Goal: Information Seeking & Learning: Learn about a topic

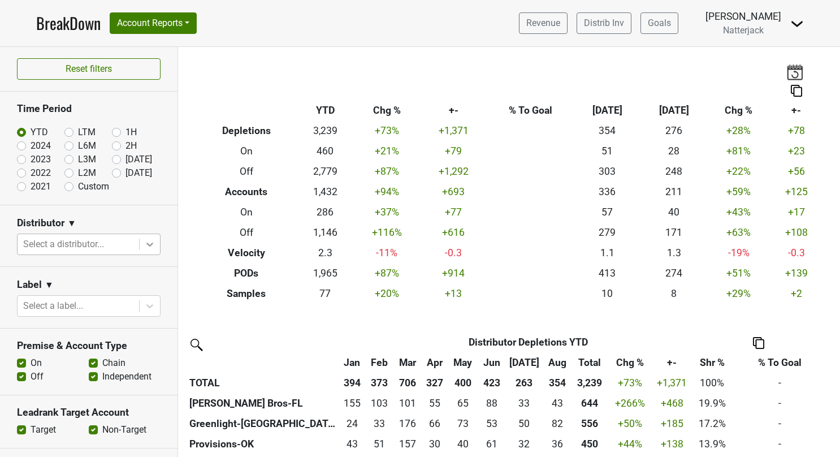
click at [144, 240] on icon at bounding box center [149, 243] width 11 height 11
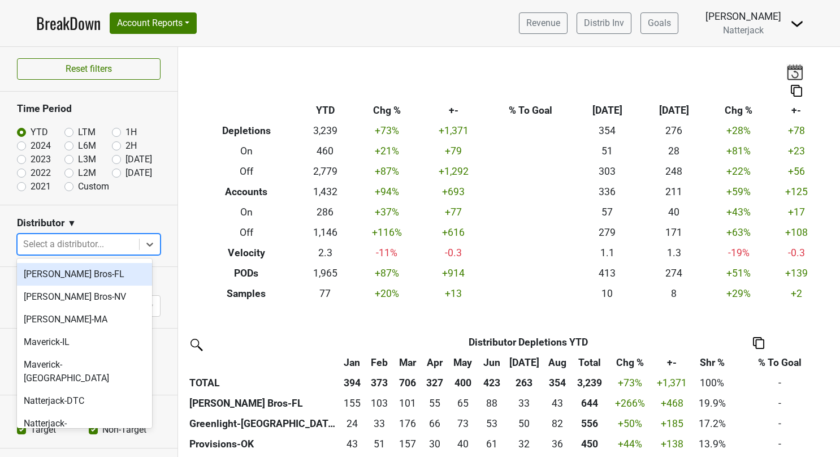
scroll to position [153, 0]
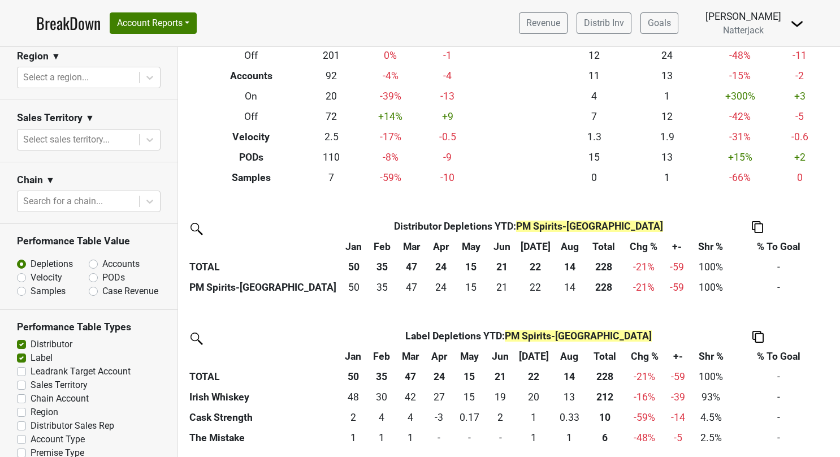
scroll to position [436, 0]
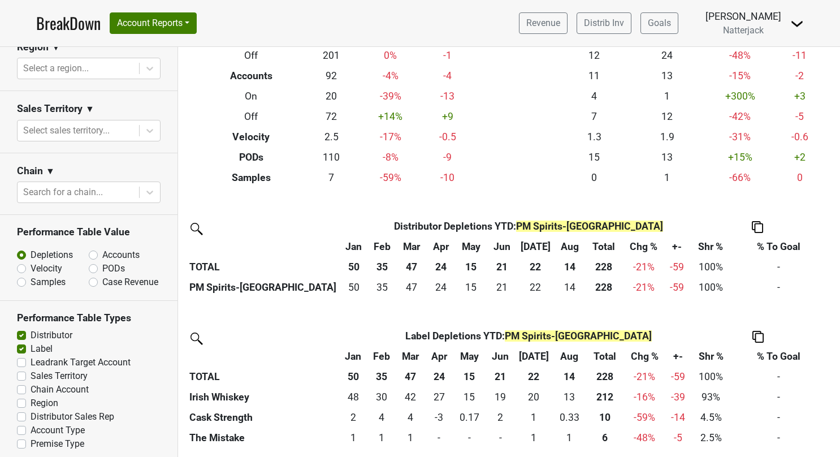
click at [31, 439] on label "Premise Type" at bounding box center [58, 444] width 54 height 14
click at [18, 439] on input "Premise Type" at bounding box center [21, 442] width 9 height 11
checkbox input "true"
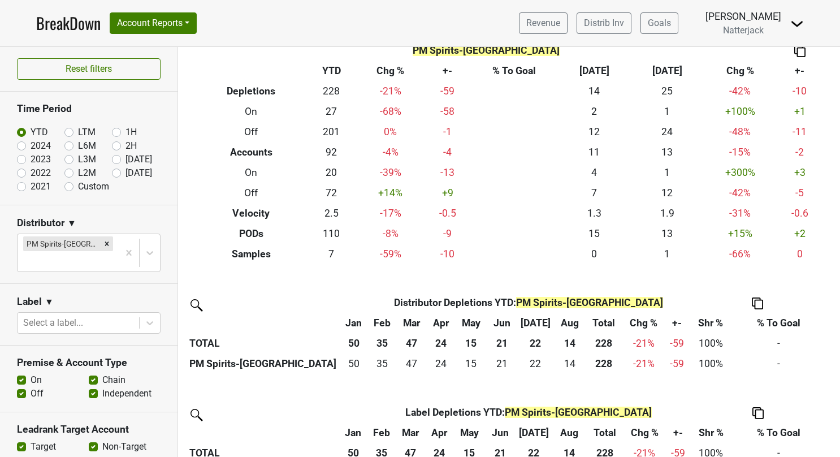
scroll to position [57, 0]
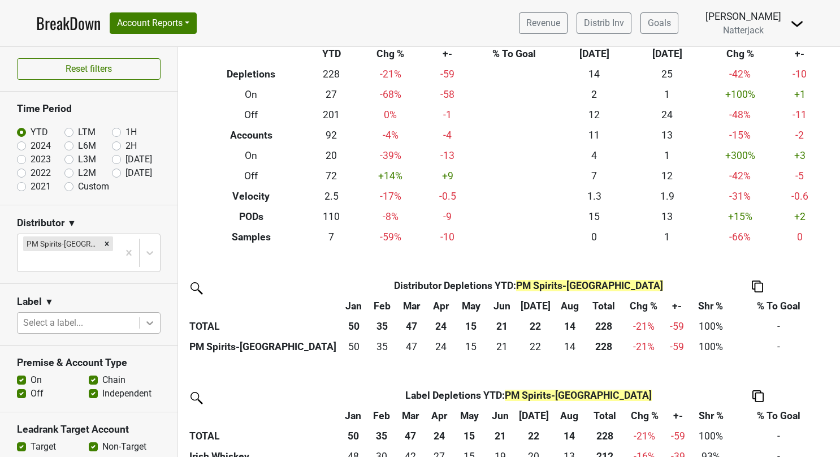
click at [147, 312] on div at bounding box center [150, 322] width 20 height 20
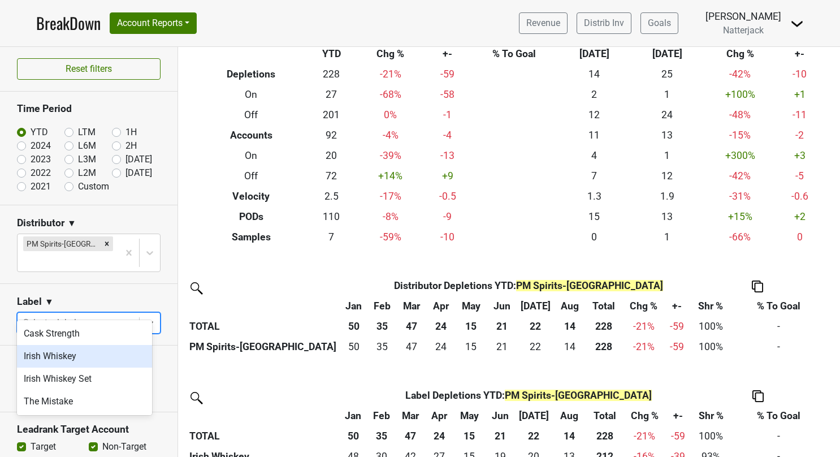
click at [101, 353] on div "Irish Whiskey" at bounding box center [84, 356] width 135 height 23
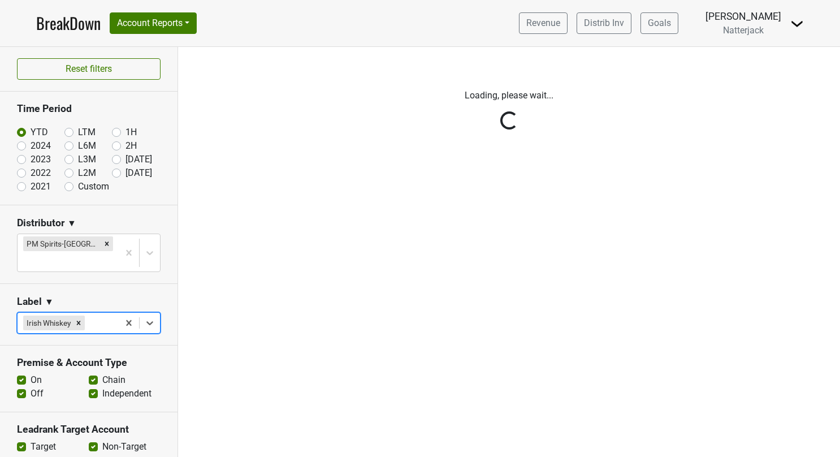
scroll to position [0, 0]
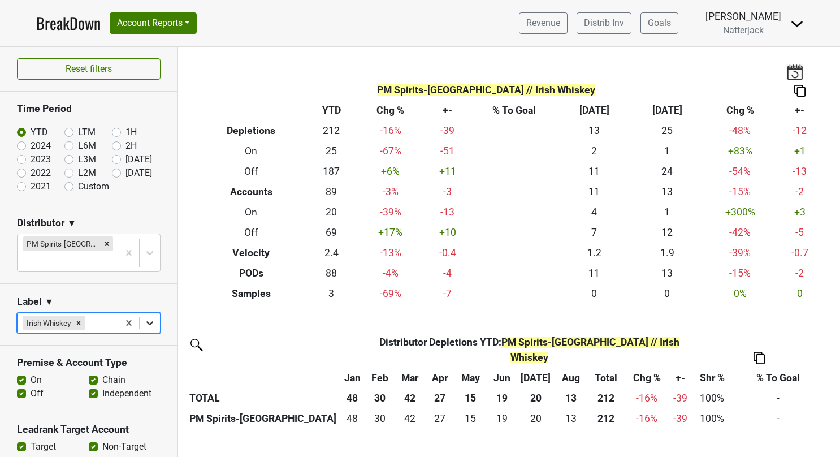
click at [144, 317] on icon at bounding box center [149, 322] width 11 height 11
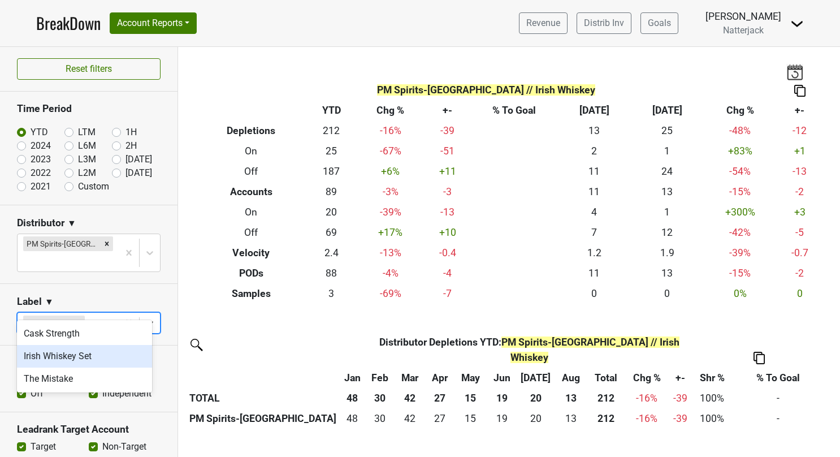
click at [99, 355] on div "Irish Whiskey Set" at bounding box center [84, 356] width 135 height 23
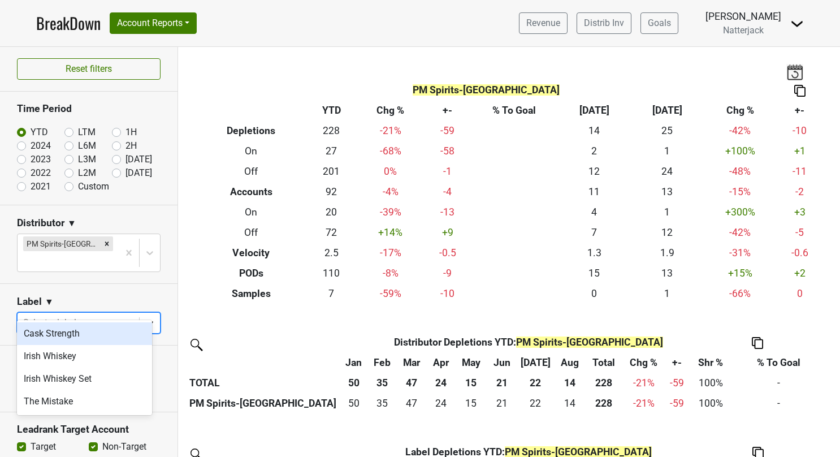
click at [146, 321] on icon at bounding box center [149, 323] width 7 height 4
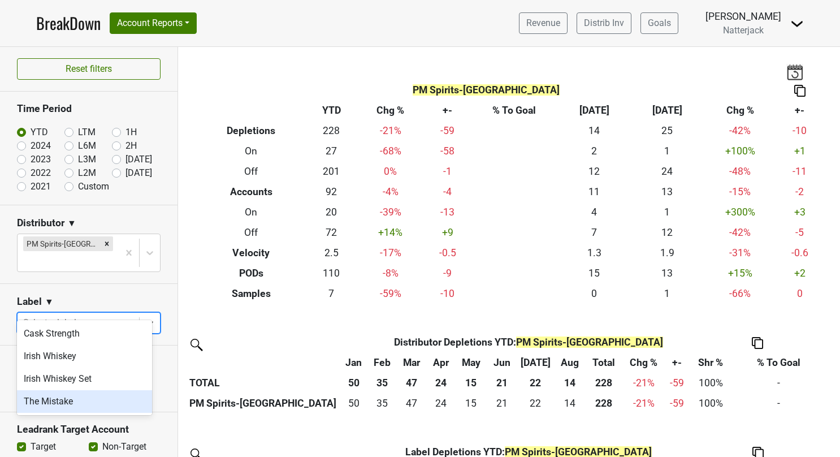
click at [92, 397] on div "The Mistake" at bounding box center [84, 401] width 135 height 23
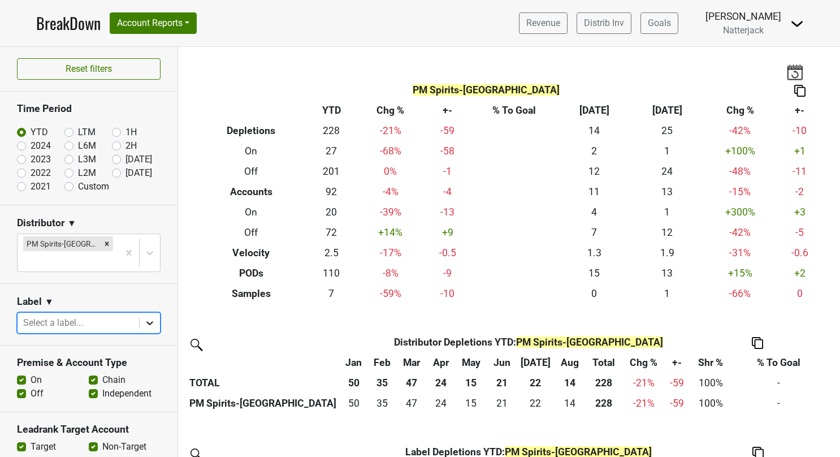
click at [146, 321] on icon at bounding box center [149, 323] width 7 height 4
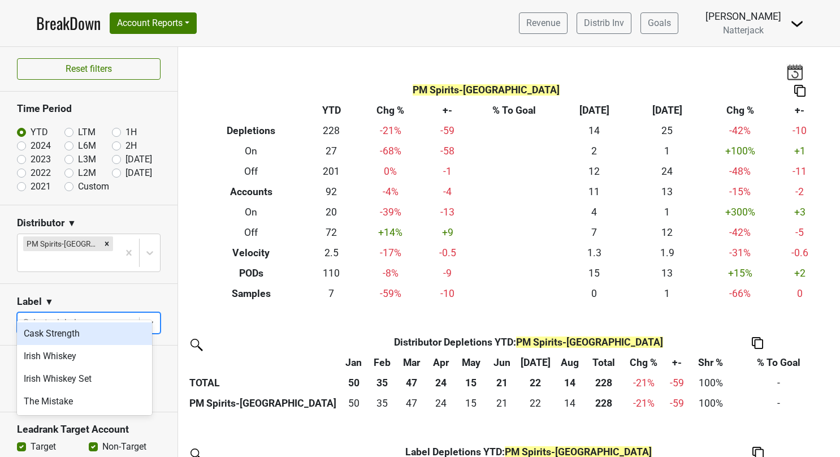
click at [92, 337] on div "Cask Strength" at bounding box center [84, 333] width 135 height 23
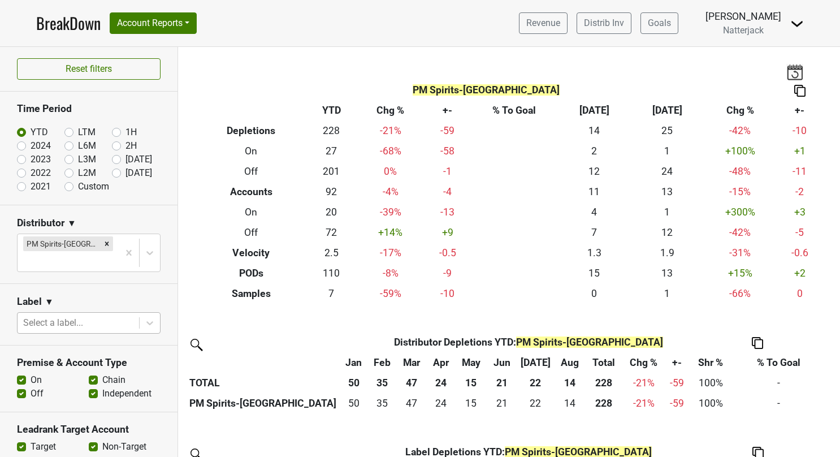
click at [31, 144] on label "2024" at bounding box center [41, 146] width 20 height 14
click at [24, 144] on input "2024" at bounding box center [39, 144] width 45 height 11
radio input "true"
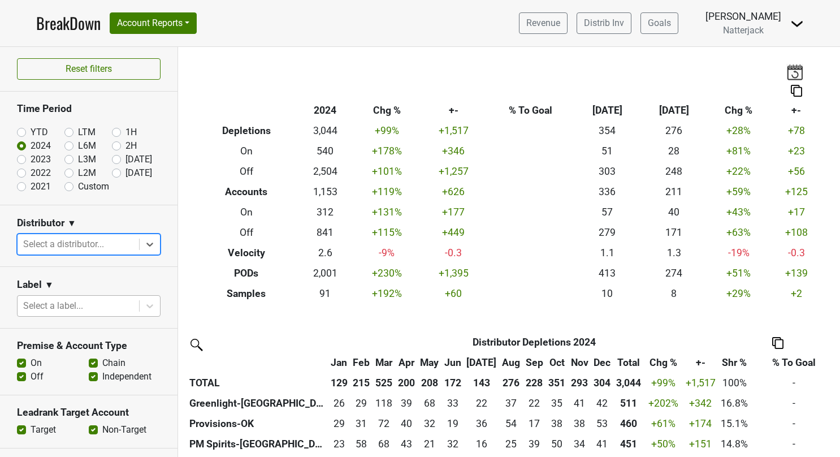
click at [144, 241] on icon at bounding box center [149, 243] width 11 height 11
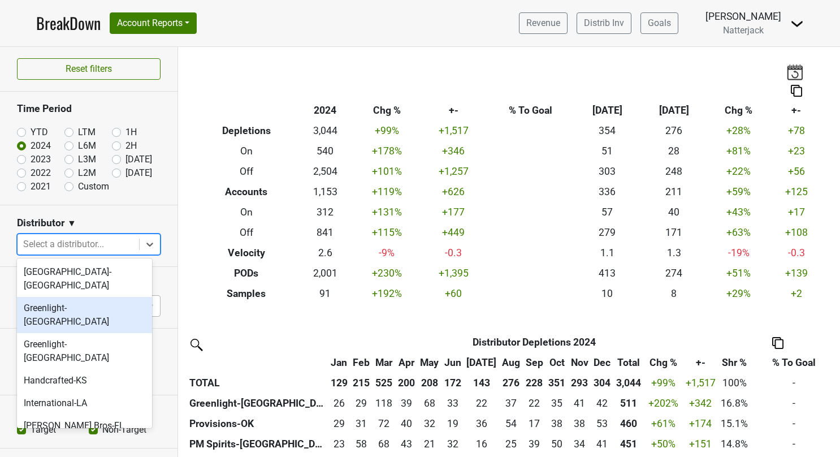
click at [85, 297] on div "Greenlight-[GEOGRAPHIC_DATA]" at bounding box center [84, 315] width 135 height 36
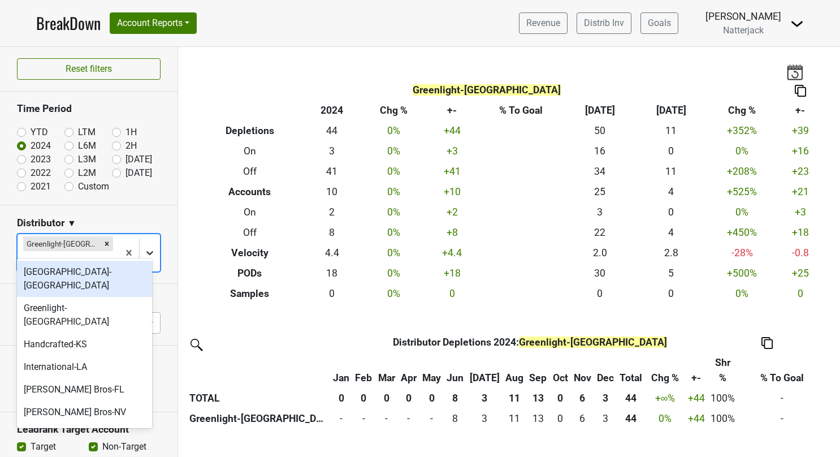
click at [145, 247] on icon at bounding box center [149, 252] width 11 height 11
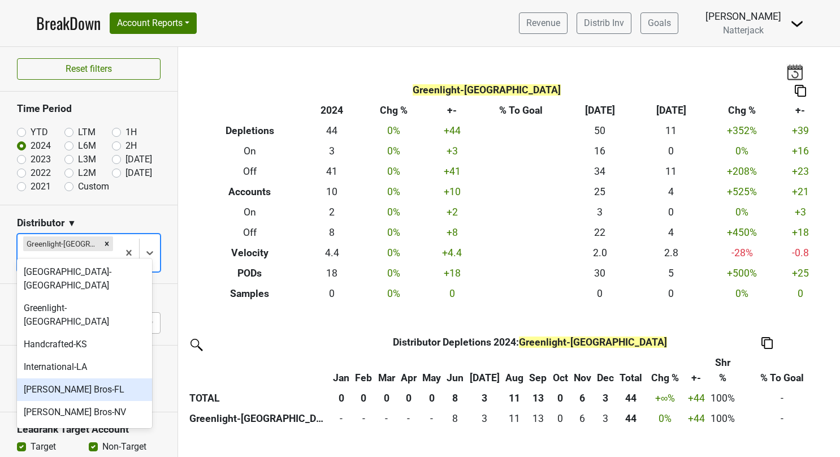
click at [84, 378] on div "[PERSON_NAME] Bros-FL" at bounding box center [84, 389] width 135 height 23
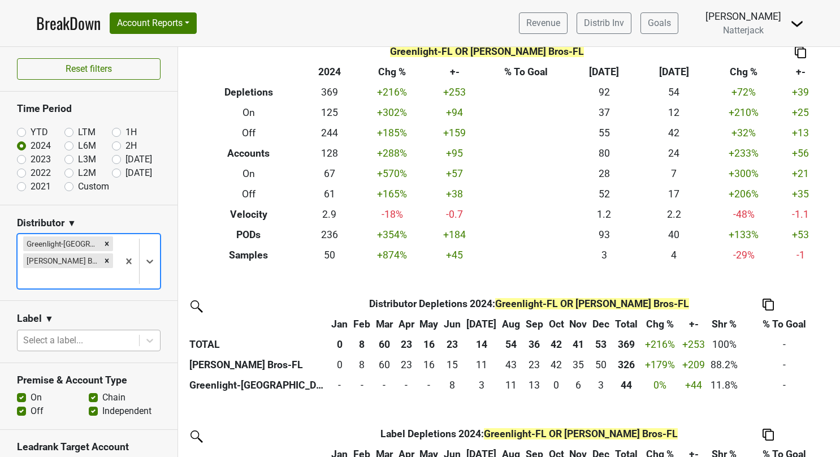
scroll to position [57, 0]
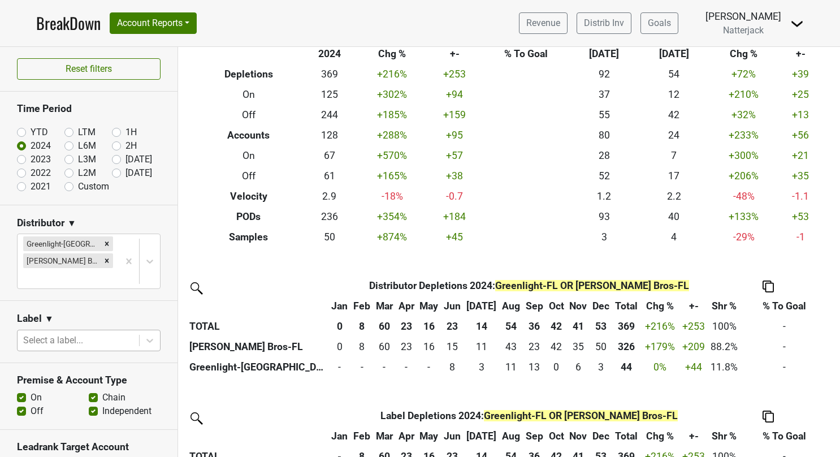
click at [71, 20] on link "BreakDown" at bounding box center [68, 23] width 64 height 24
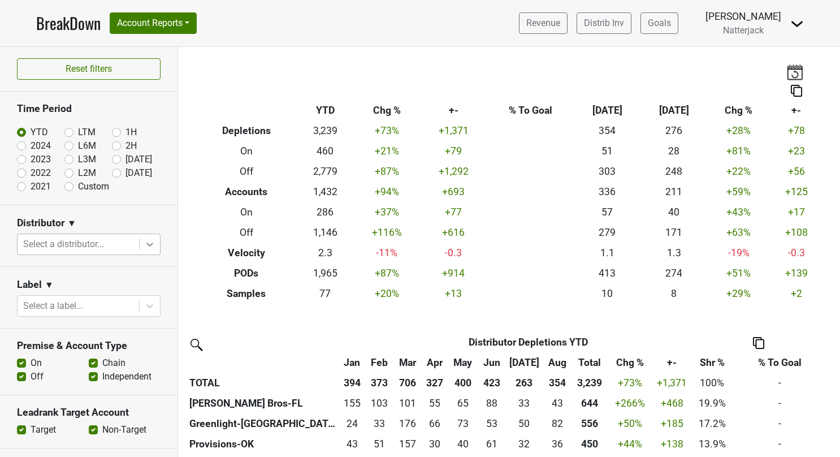
click at [144, 242] on icon at bounding box center [149, 243] width 11 height 11
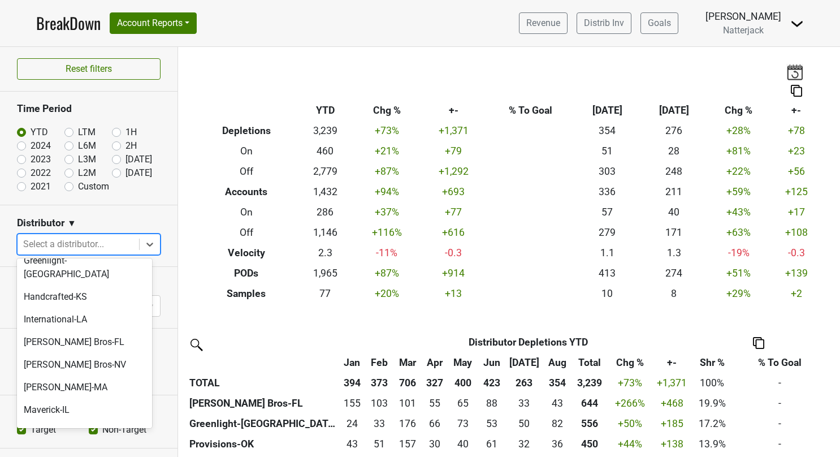
scroll to position [86, 0]
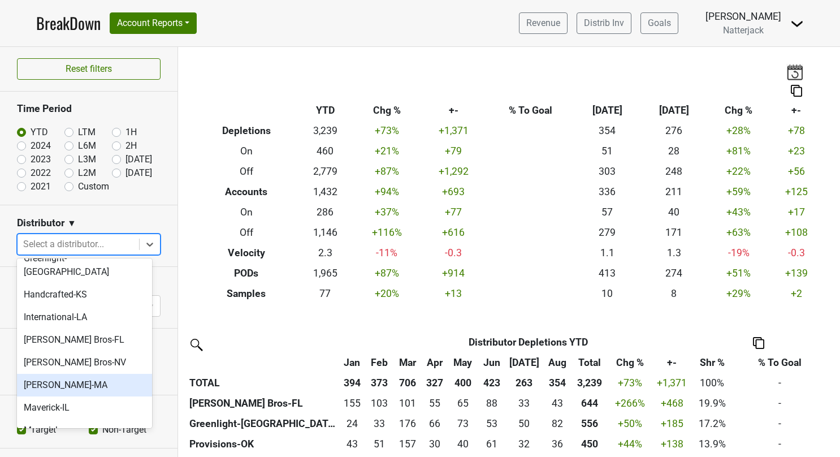
click at [65, 374] on div "[PERSON_NAME]-MA" at bounding box center [84, 385] width 135 height 23
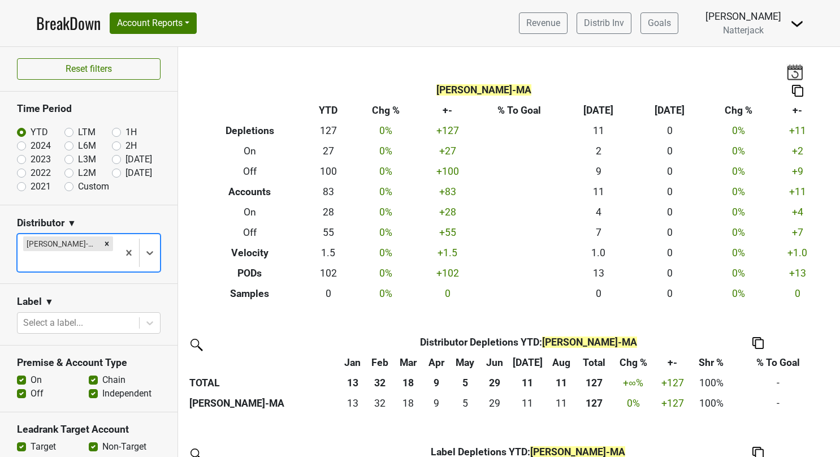
click at [31, 146] on label "2024" at bounding box center [41, 146] width 20 height 14
click at [19, 146] on input "2024" at bounding box center [39, 144] width 45 height 11
radio input "true"
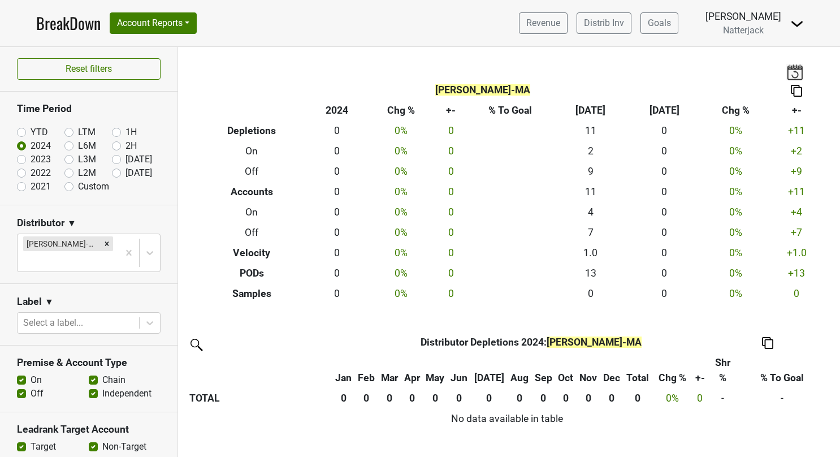
click at [31, 131] on label "YTD" at bounding box center [40, 132] width 18 height 14
click at [20, 131] on input "YTD" at bounding box center [39, 130] width 45 height 11
radio input "true"
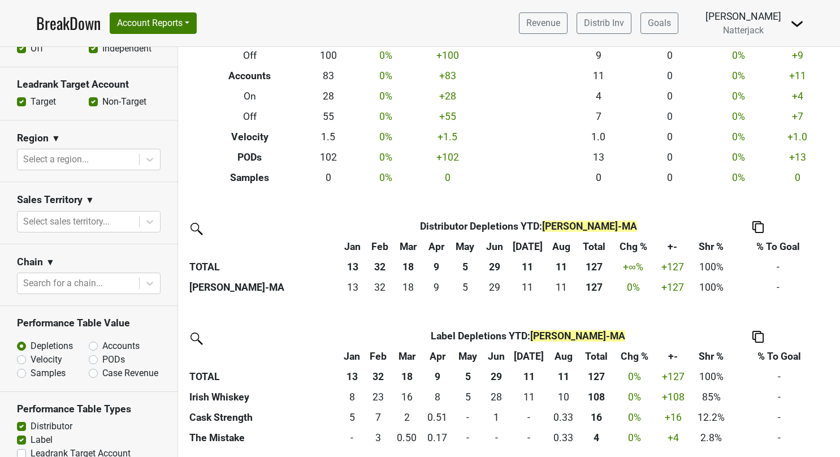
scroll to position [436, 0]
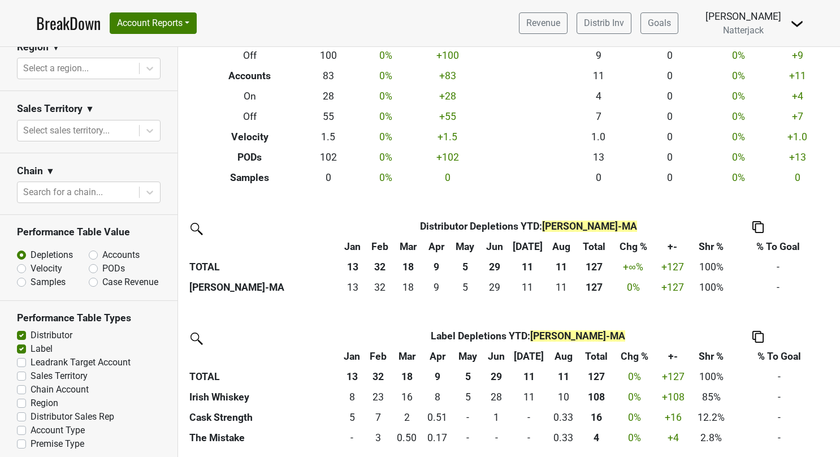
click at [31, 437] on label "Premise Type" at bounding box center [58, 444] width 54 height 14
click at [22, 437] on input "Premise Type" at bounding box center [21, 442] width 9 height 11
checkbox input "true"
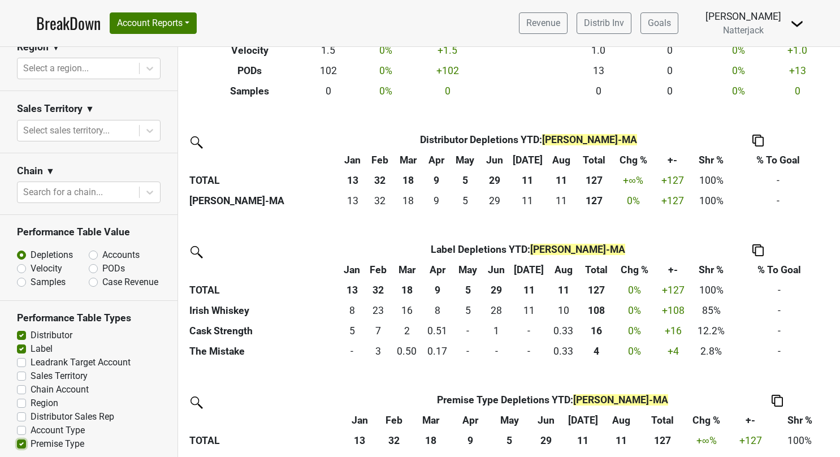
scroll to position [226, 0]
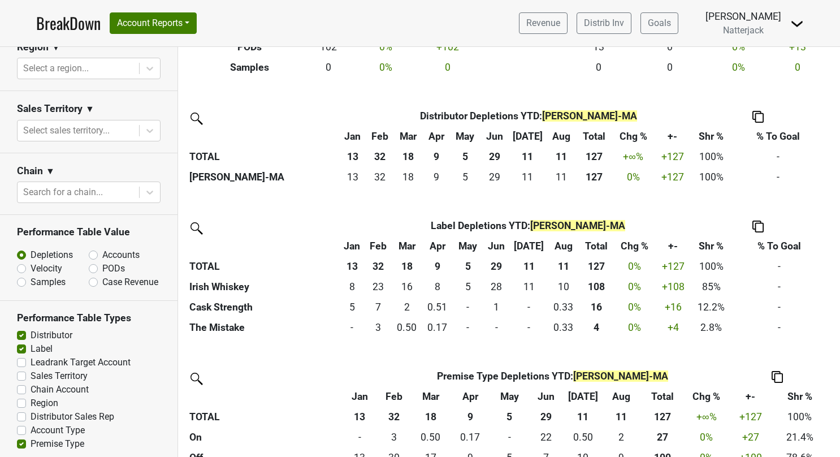
click at [79, 24] on link "BreakDown" at bounding box center [68, 23] width 64 height 24
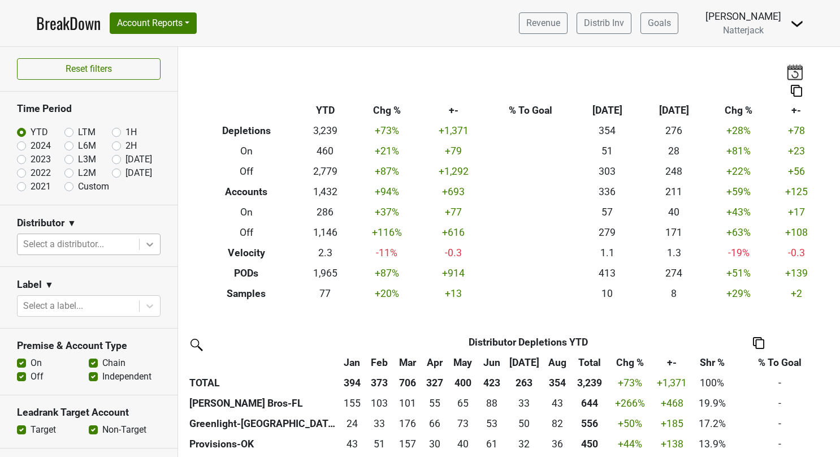
click at [144, 244] on icon at bounding box center [149, 243] width 11 height 11
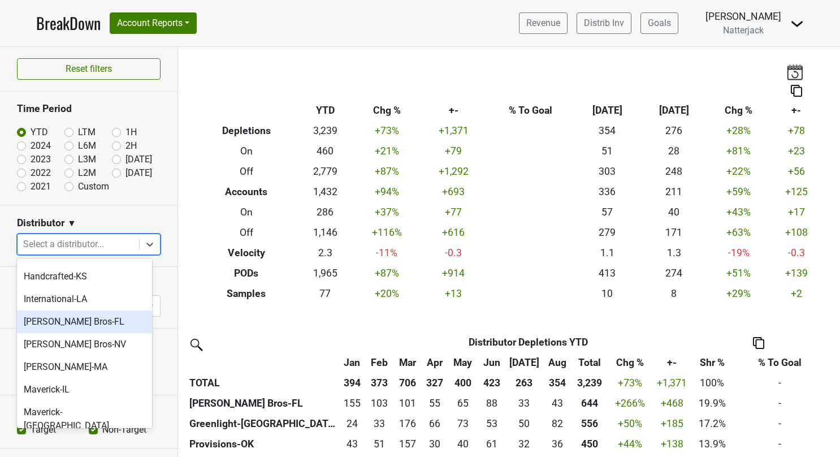
scroll to position [113, 0]
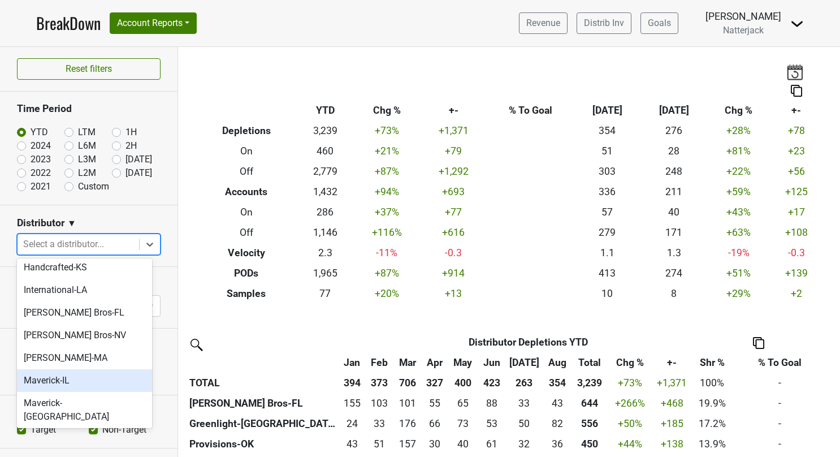
click at [70, 369] on div "Maverick-IL" at bounding box center [84, 380] width 135 height 23
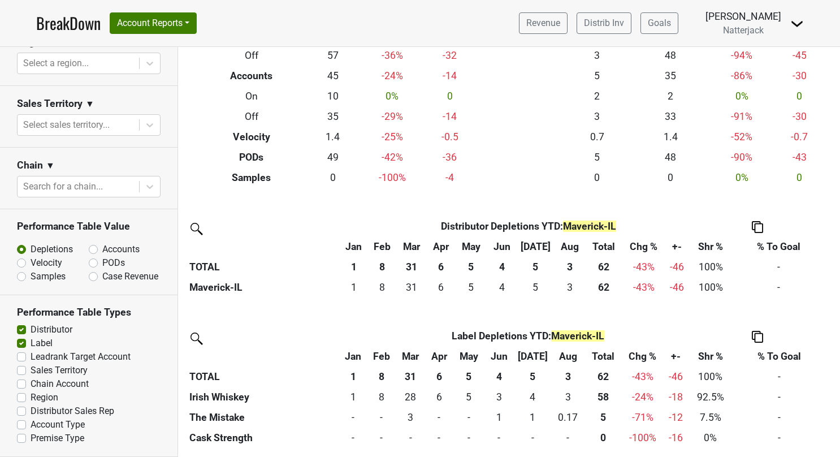
scroll to position [436, 0]
click at [31, 436] on label "Premise Type" at bounding box center [58, 438] width 54 height 14
click at [20, 436] on input "Premise Type" at bounding box center [21, 436] width 9 height 11
checkbox input "true"
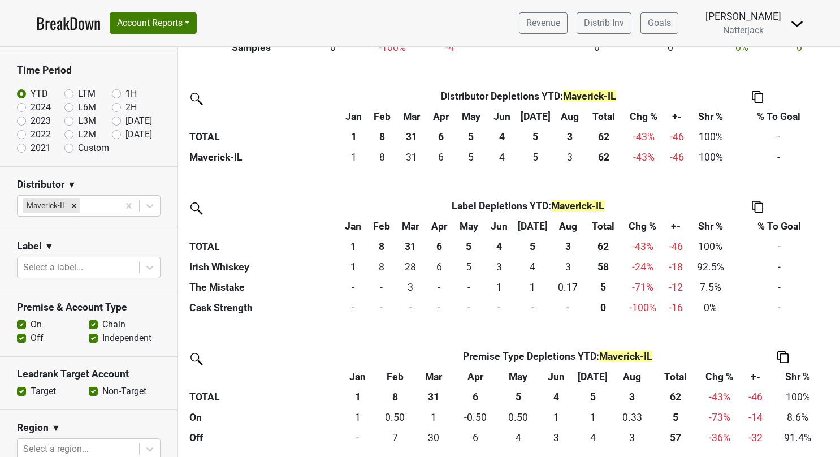
scroll to position [0, 0]
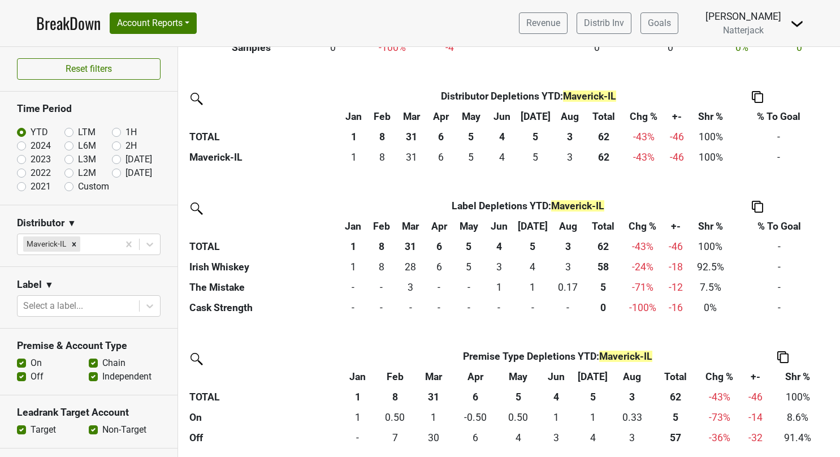
click at [31, 145] on label "2024" at bounding box center [41, 146] width 20 height 14
click at [21, 145] on input "2024" at bounding box center [39, 144] width 45 height 11
radio input "true"
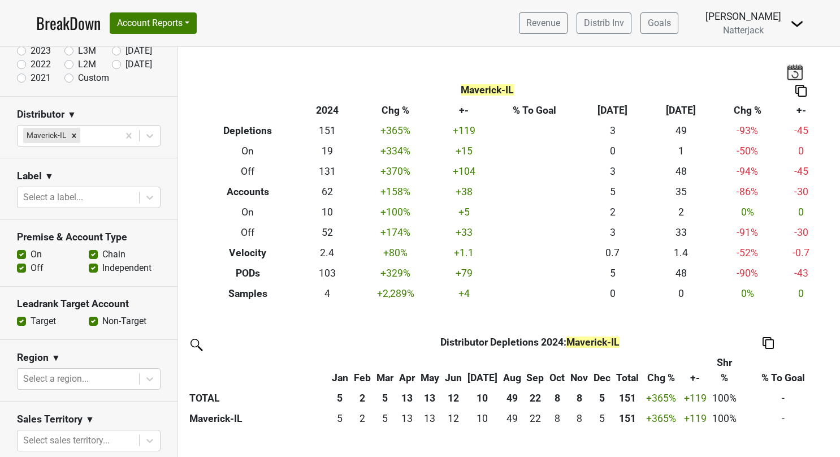
scroll to position [113, 0]
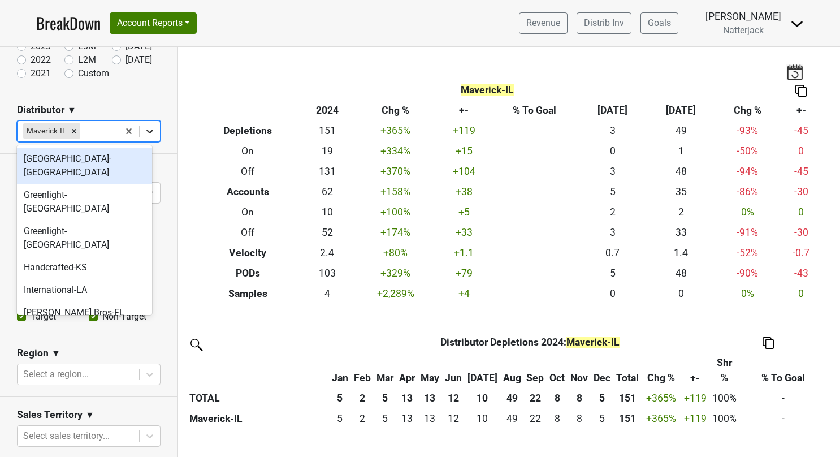
click at [149, 130] on div at bounding box center [150, 131] width 20 height 20
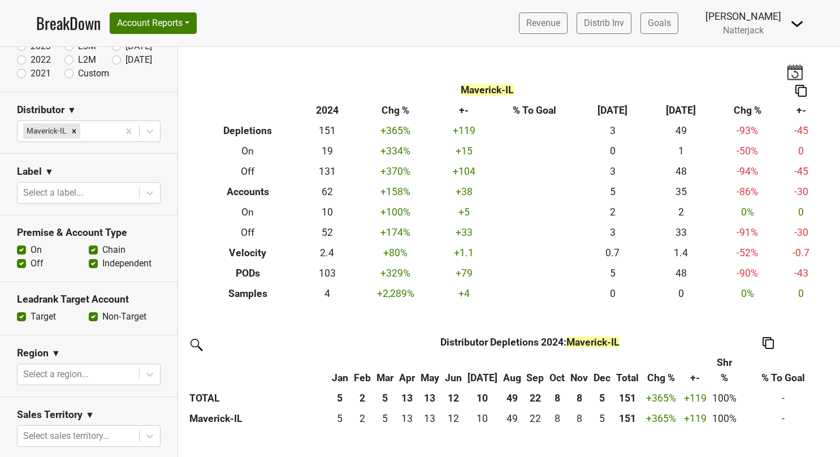
click at [84, 24] on link "BreakDown" at bounding box center [68, 23] width 64 height 24
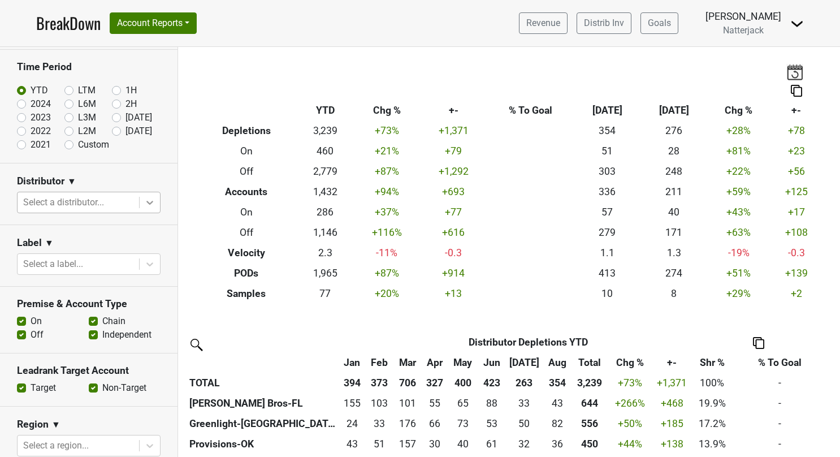
scroll to position [40, 0]
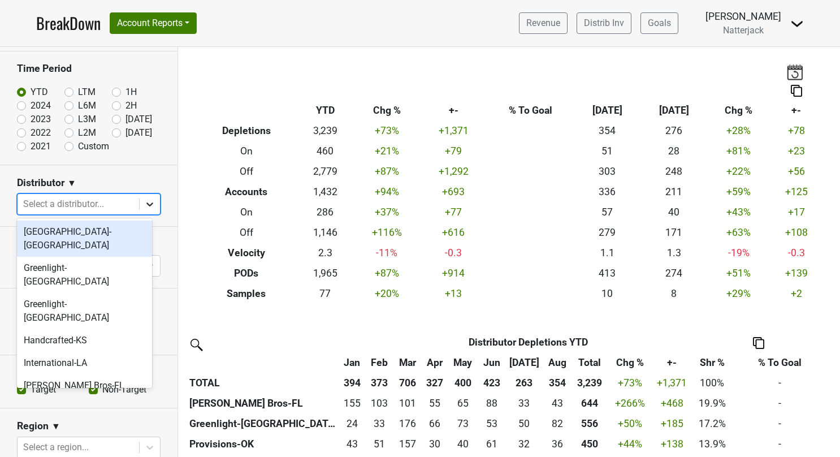
click at [147, 203] on icon at bounding box center [149, 203] width 11 height 11
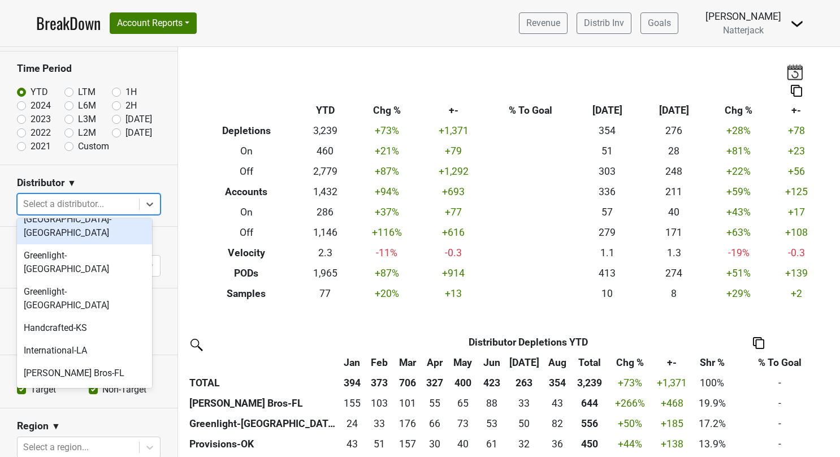
scroll to position [0, 0]
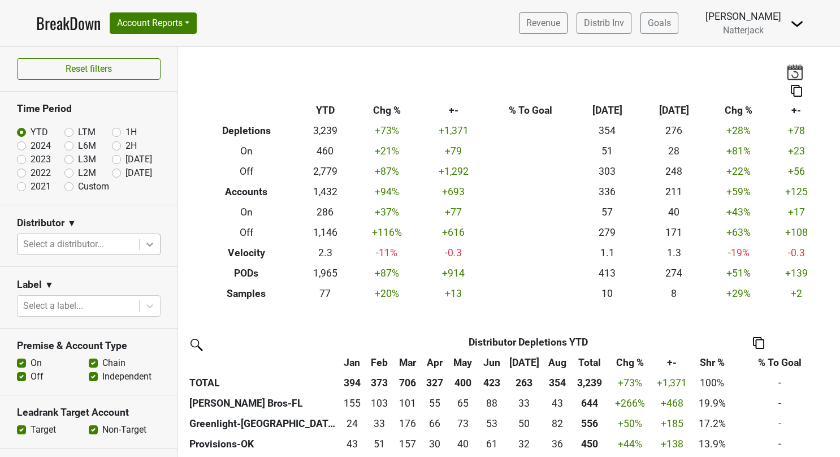
click at [144, 244] on icon at bounding box center [149, 243] width 11 height 11
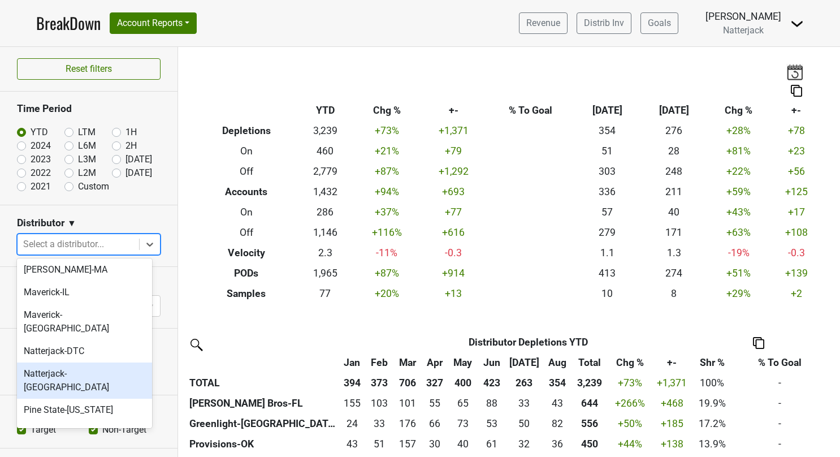
scroll to position [226, 0]
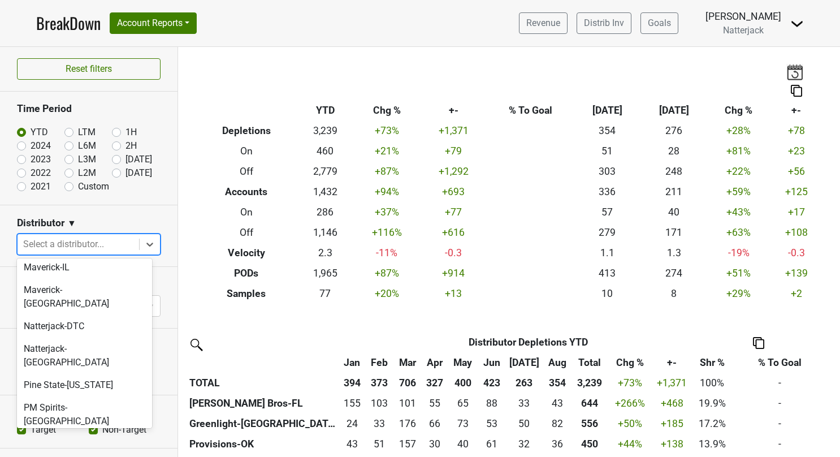
click at [75, 432] on div "Provisions-OK" at bounding box center [84, 443] width 135 height 23
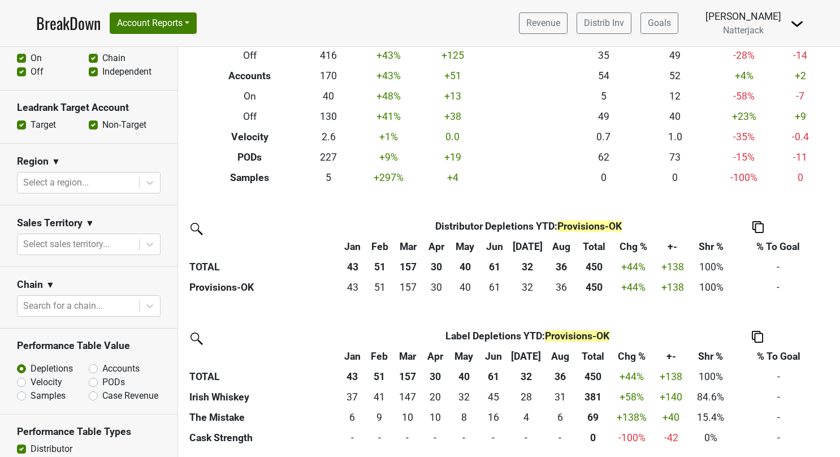
scroll to position [436, 0]
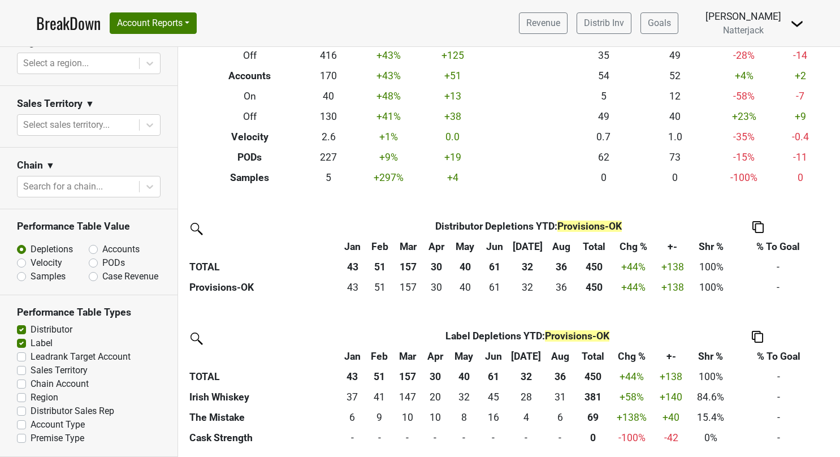
click at [31, 434] on label "Premise Type" at bounding box center [58, 438] width 54 height 14
click at [17, 434] on input "Premise Type" at bounding box center [21, 436] width 9 height 11
checkbox input "true"
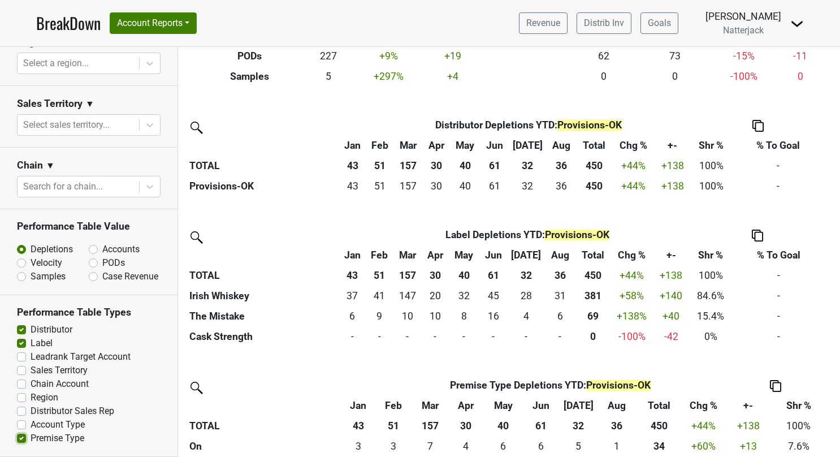
scroll to position [246, 0]
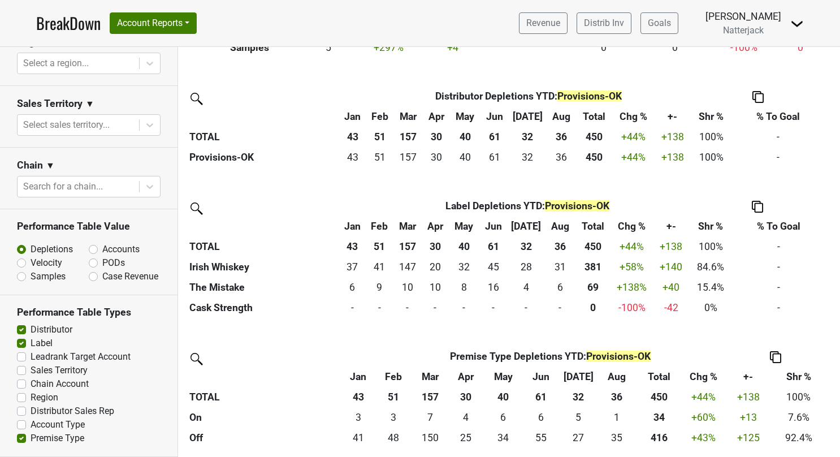
click at [71, 16] on link "BreakDown" at bounding box center [68, 23] width 64 height 24
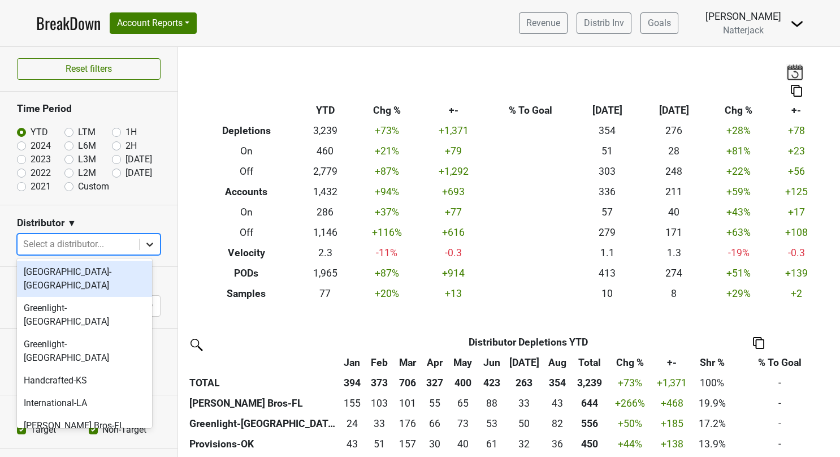
click at [144, 244] on icon at bounding box center [149, 243] width 11 height 11
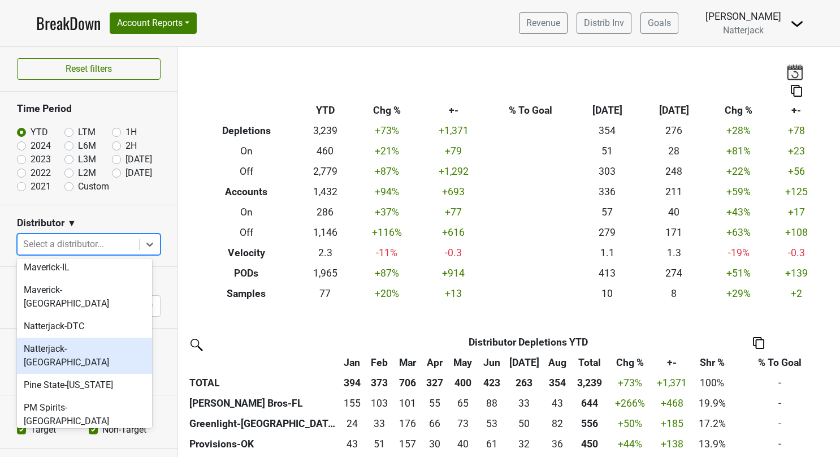
scroll to position [242, 0]
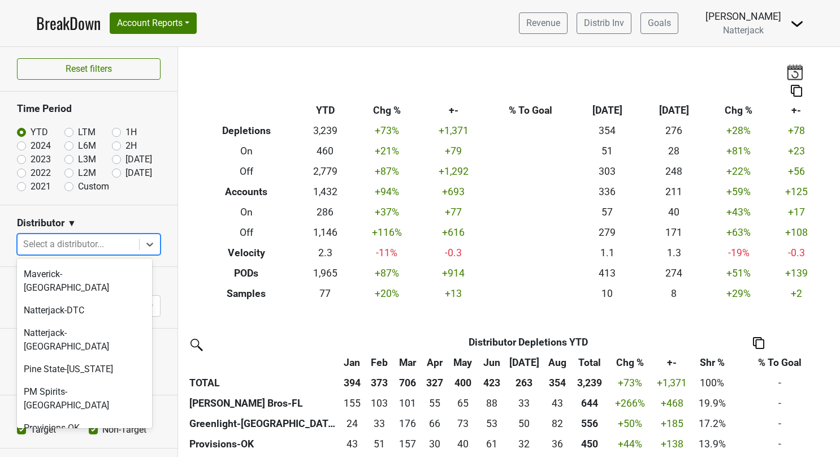
click at [69, 439] on div "Quench-NE" at bounding box center [84, 450] width 135 height 23
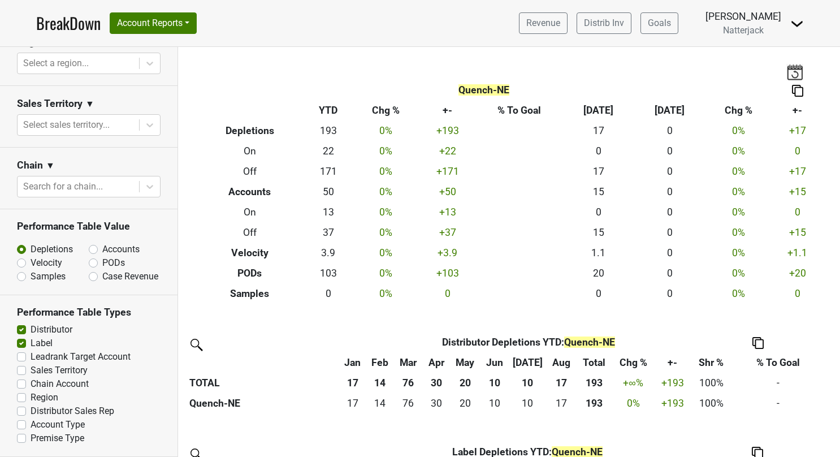
scroll to position [436, 0]
click at [31, 440] on label "Premise Type" at bounding box center [58, 438] width 54 height 14
click at [18, 440] on input "Premise Type" at bounding box center [21, 436] width 9 height 11
checkbox input "true"
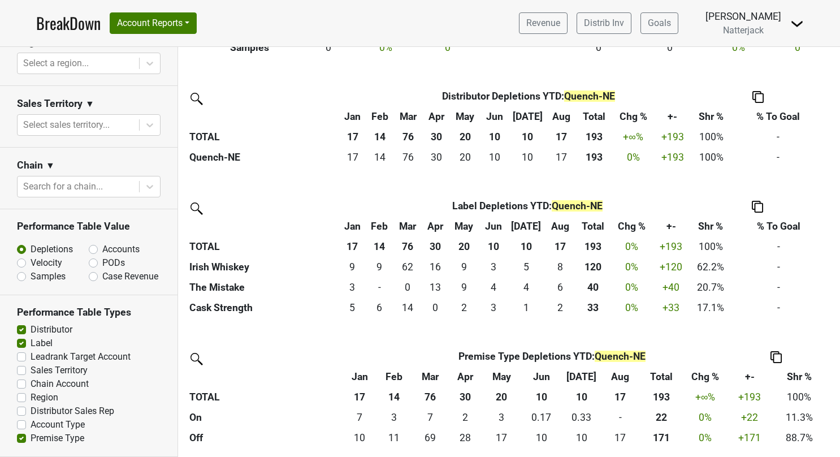
scroll to position [210, 0]
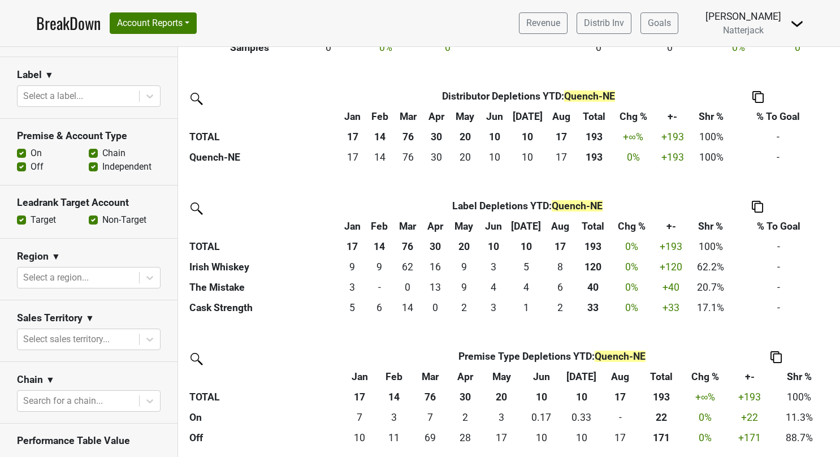
click at [56, 17] on link "BreakDown" at bounding box center [68, 23] width 64 height 24
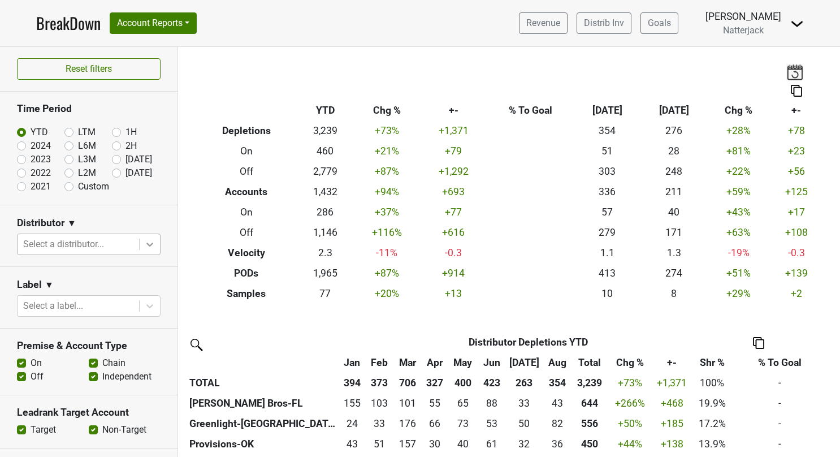
click at [144, 247] on icon at bounding box center [149, 243] width 11 height 11
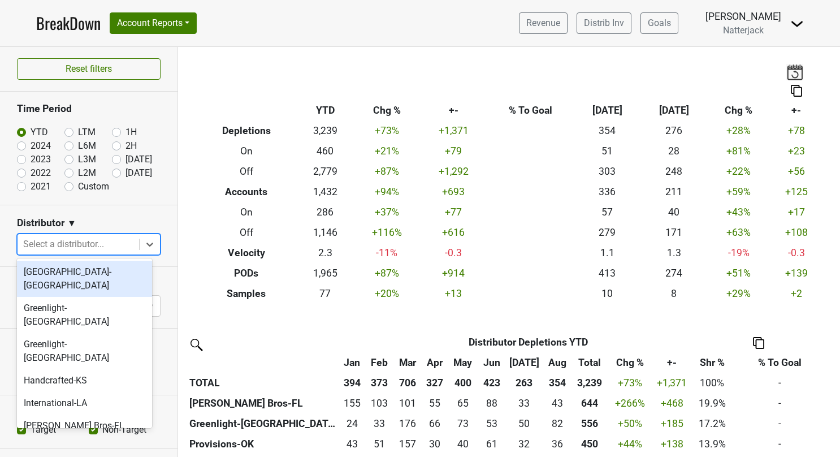
click at [109, 280] on div "[GEOGRAPHIC_DATA]-[GEOGRAPHIC_DATA]" at bounding box center [84, 279] width 135 height 36
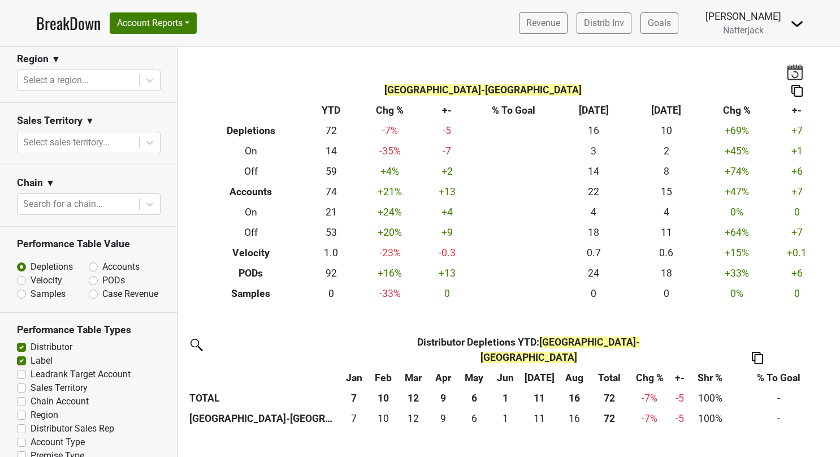
scroll to position [436, 0]
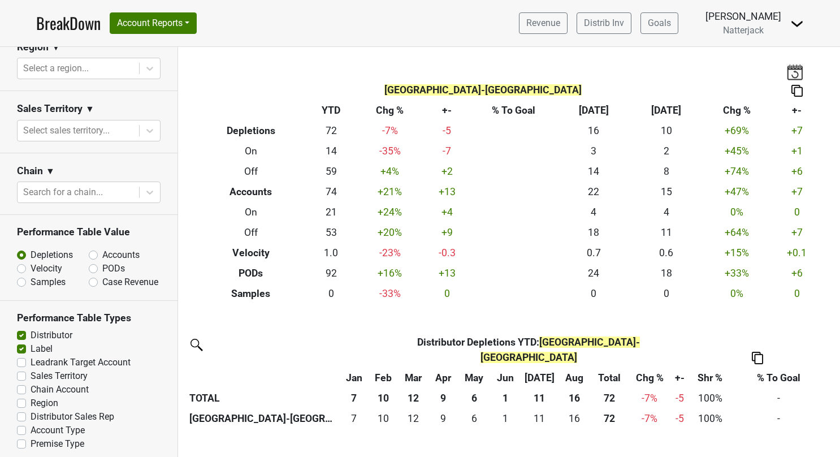
click at [31, 437] on label "Premise Type" at bounding box center [58, 444] width 54 height 14
click at [19, 437] on input "Premise Type" at bounding box center [21, 442] width 9 height 11
checkbox input "true"
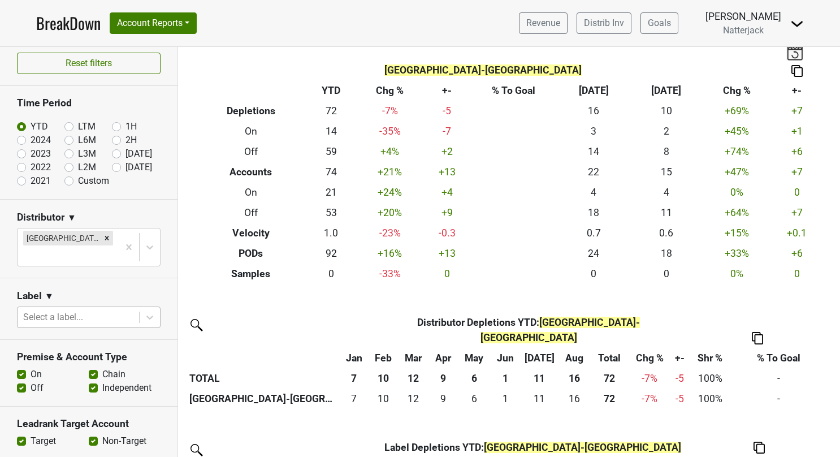
scroll to position [0, 0]
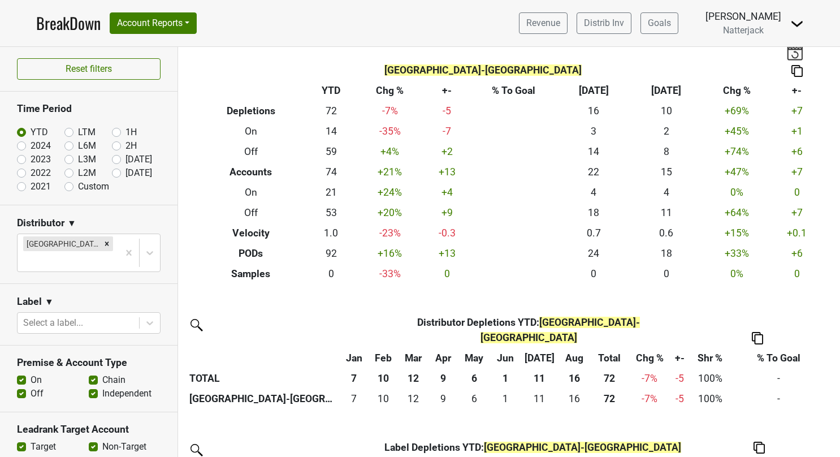
click at [31, 146] on label "2024" at bounding box center [41, 146] width 20 height 14
click at [25, 146] on input "2024" at bounding box center [39, 144] width 45 height 11
radio input "true"
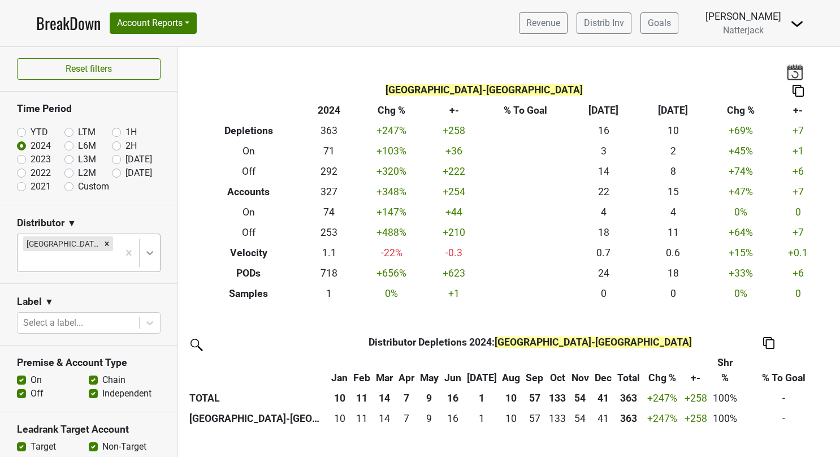
click at [144, 247] on icon at bounding box center [149, 252] width 11 height 11
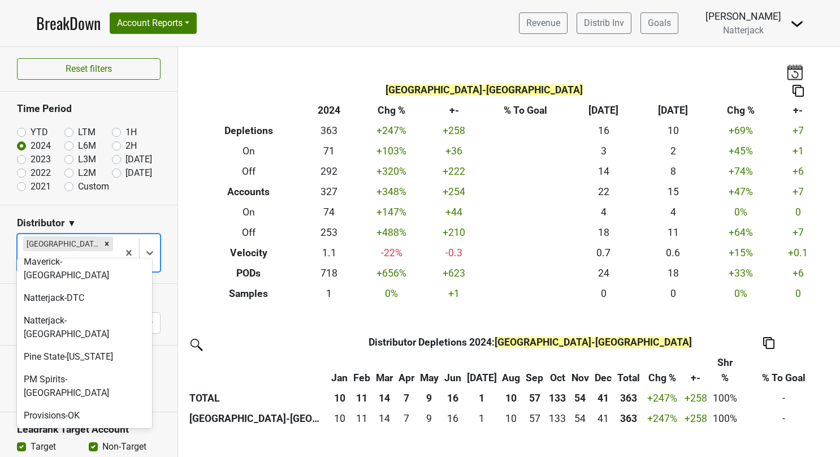
scroll to position [219, 0]
click at [80, 448] on div "[PERSON_NAME]-[GEOGRAPHIC_DATA]" at bounding box center [84, 466] width 135 height 36
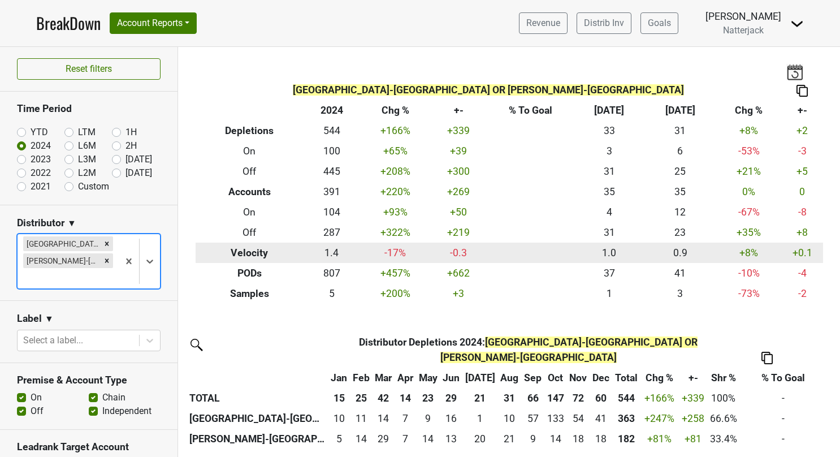
scroll to position [57, 0]
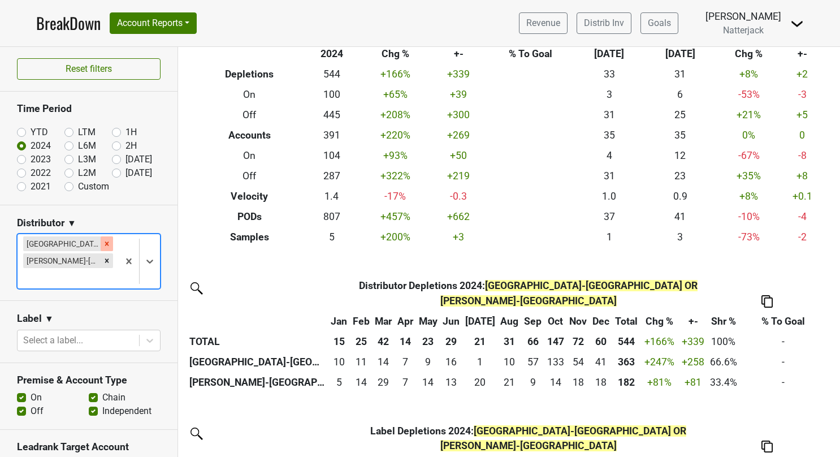
click at [101, 241] on div "Remove Great Lakes-MI" at bounding box center [107, 243] width 12 height 15
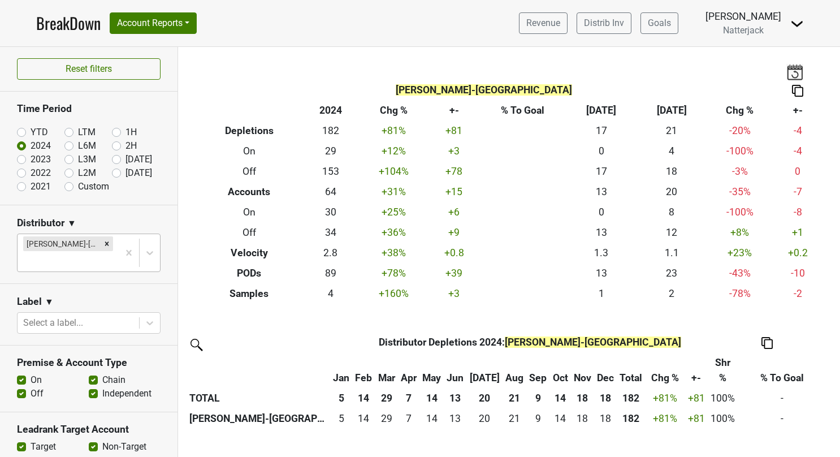
click at [31, 131] on label "YTD" at bounding box center [40, 132] width 18 height 14
click at [23, 131] on input "YTD" at bounding box center [39, 130] width 45 height 11
radio input "true"
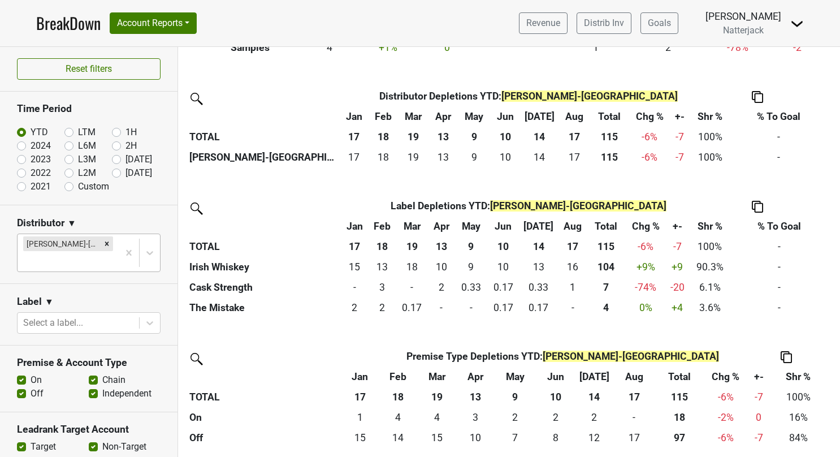
click at [72, 26] on link "BreakDown" at bounding box center [68, 23] width 64 height 24
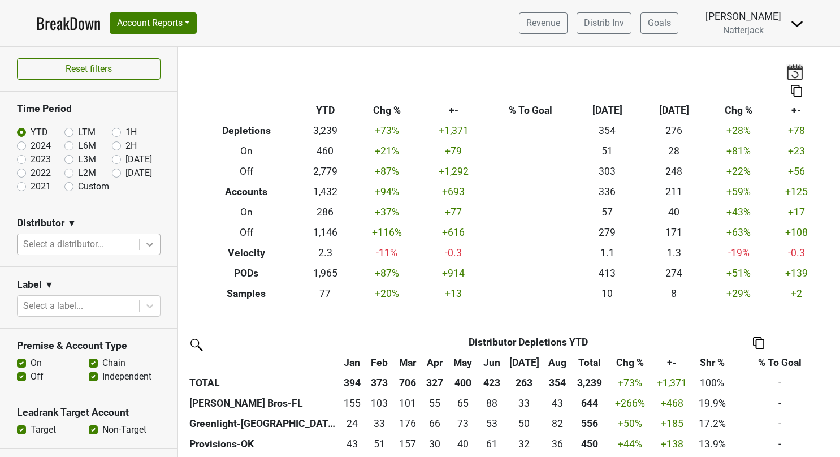
click at [144, 242] on icon at bounding box center [149, 243] width 11 height 11
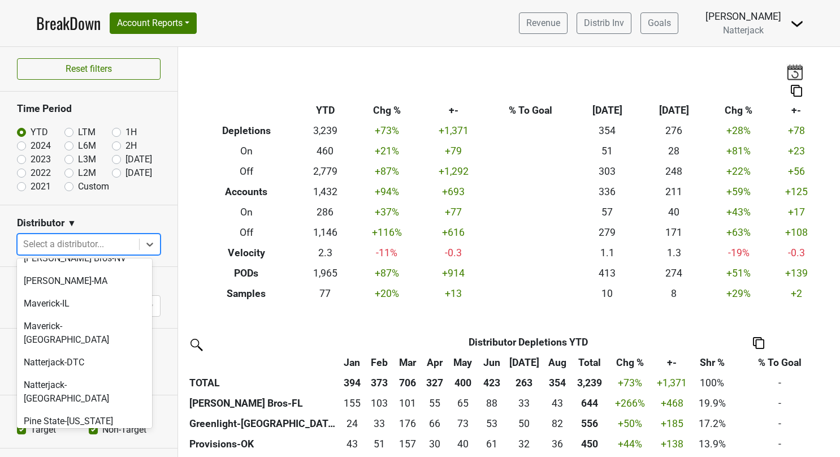
scroll to position [177, 0]
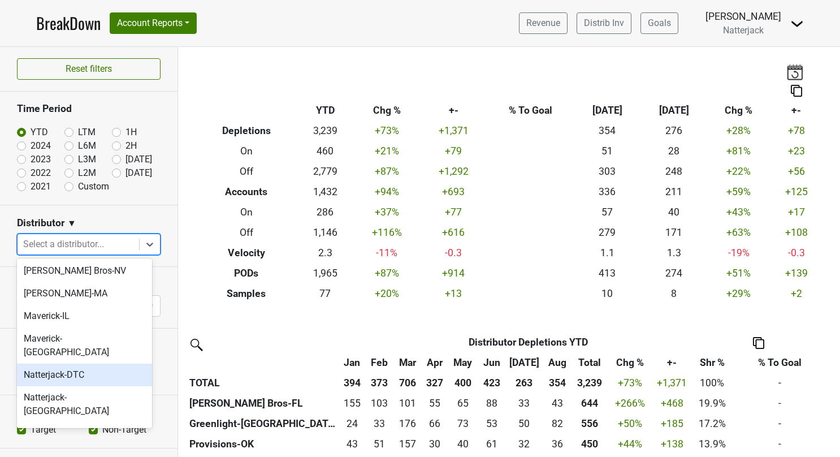
click at [77, 363] on div "Natterjack-DTC" at bounding box center [84, 374] width 135 height 23
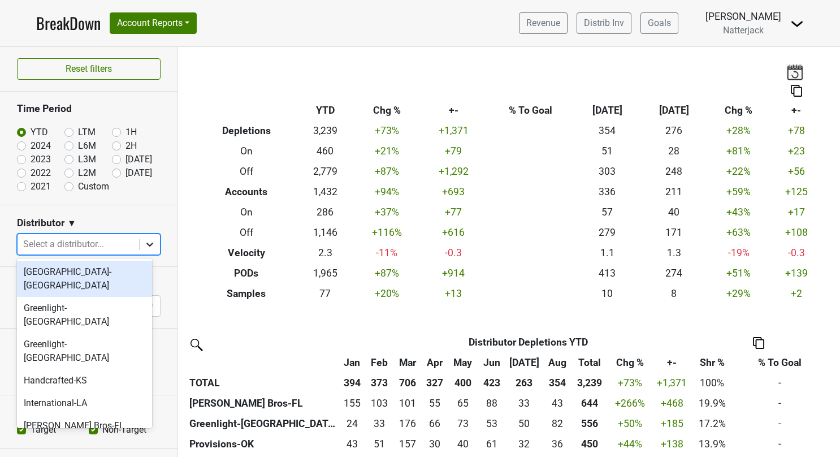
click at [145, 240] on icon at bounding box center [149, 243] width 11 height 11
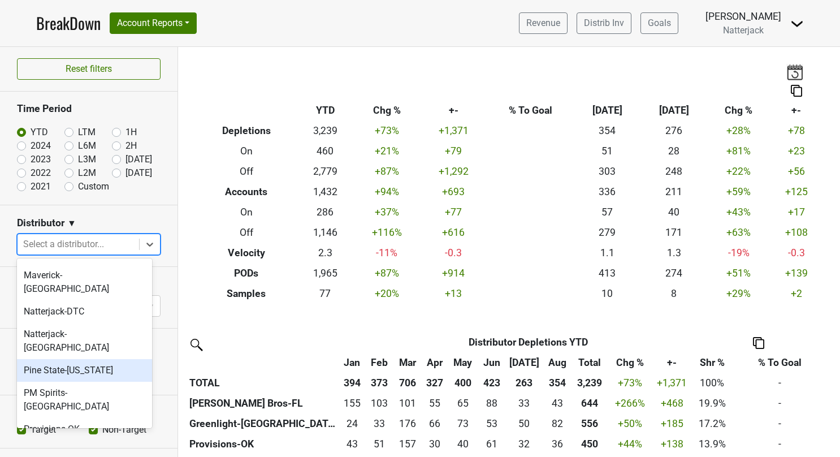
scroll to position [242, 0]
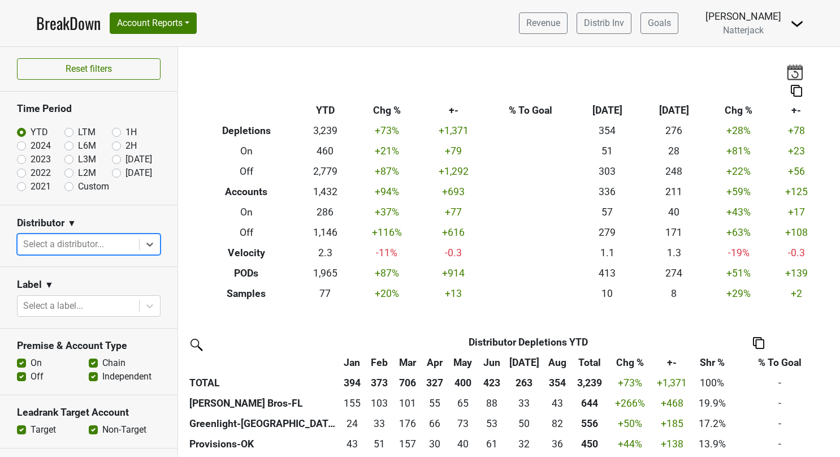
click at [73, 24] on link "BreakDown" at bounding box center [68, 23] width 64 height 24
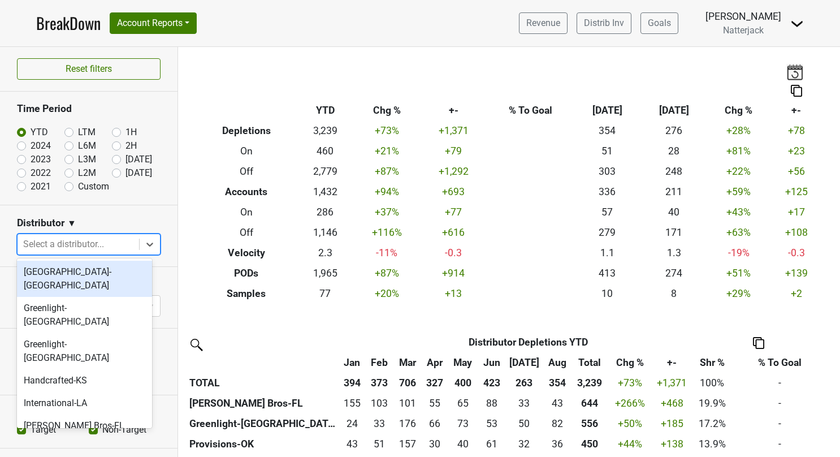
click at [145, 242] on icon at bounding box center [149, 243] width 11 height 11
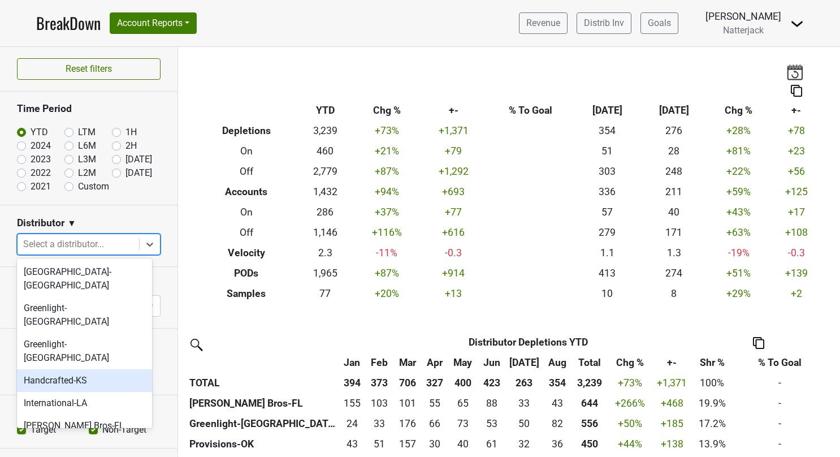
click at [99, 369] on div "Handcrafted-KS" at bounding box center [84, 380] width 135 height 23
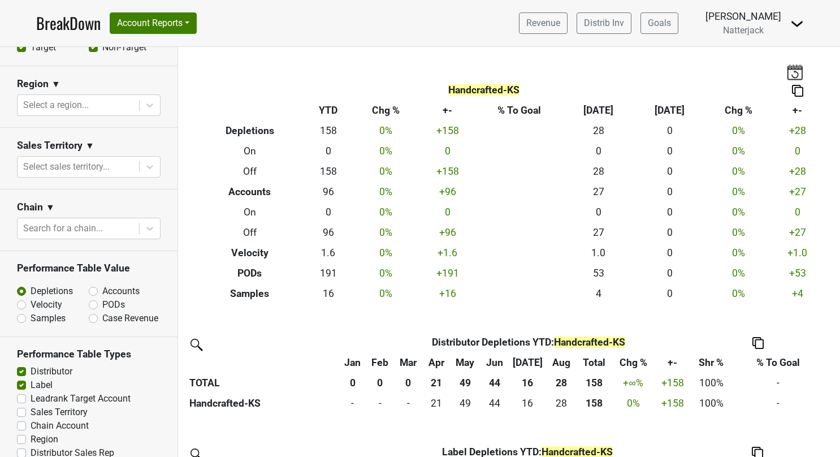
scroll to position [436, 0]
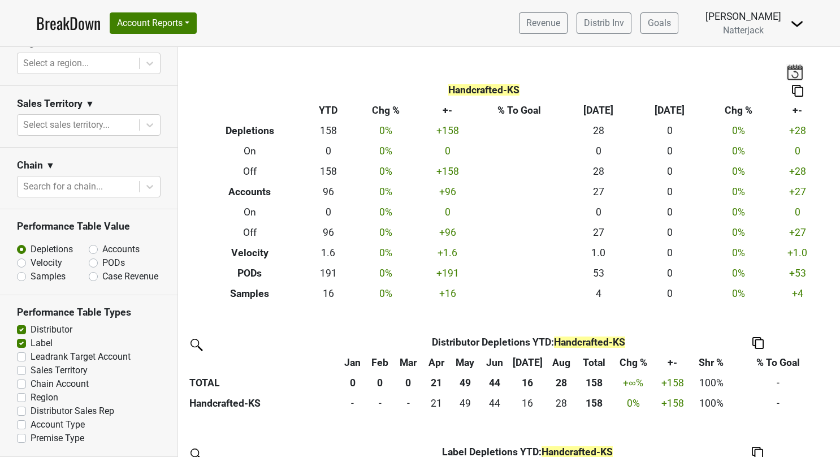
click at [31, 437] on label "Premise Type" at bounding box center [58, 438] width 54 height 14
click at [20, 437] on input "Premise Type" at bounding box center [21, 436] width 9 height 11
checkbox input "true"
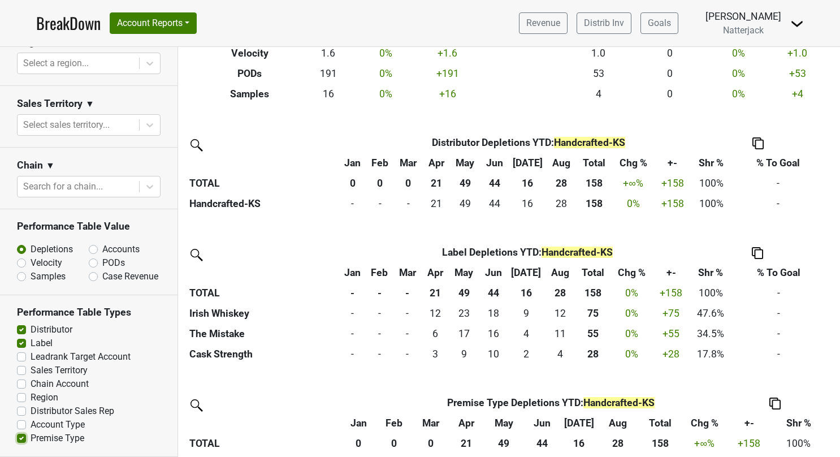
scroll to position [225, 0]
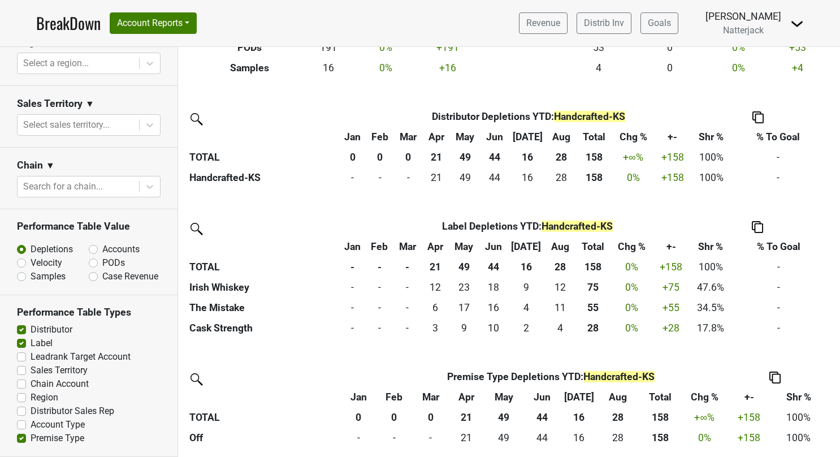
click at [86, 22] on link "BreakDown" at bounding box center [68, 23] width 64 height 24
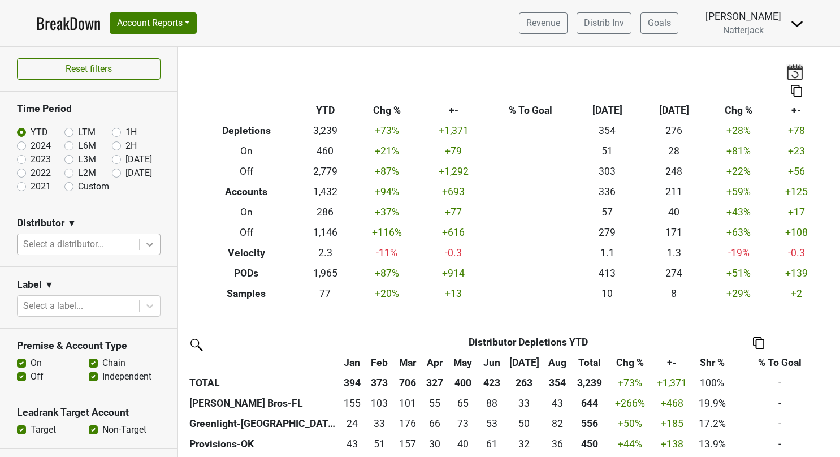
click at [144, 238] on icon at bounding box center [149, 243] width 11 height 11
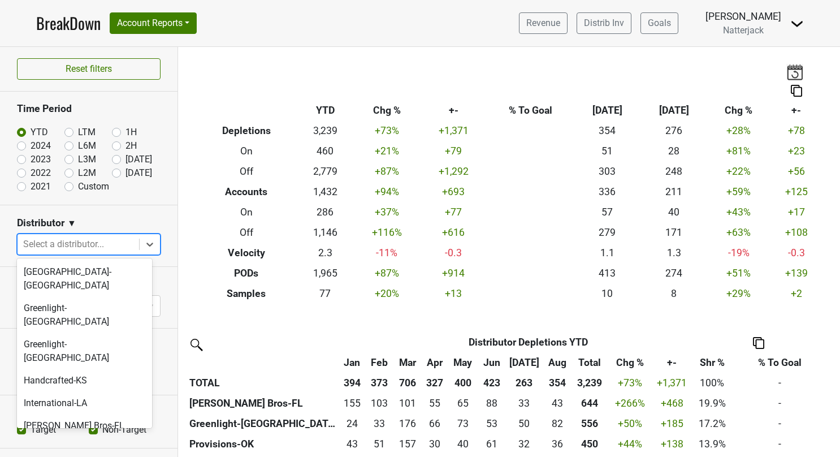
click at [90, 437] on div "[PERSON_NAME] Bros-NV" at bounding box center [84, 448] width 135 height 23
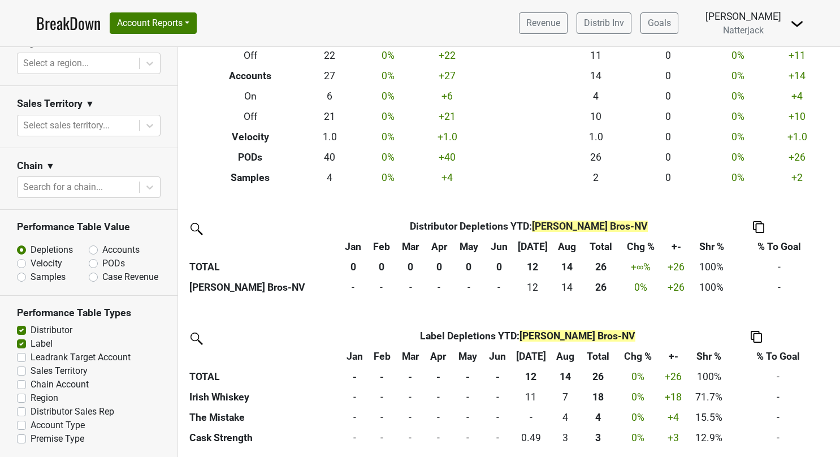
scroll to position [453, 0]
click at [31, 435] on label "Premise Type" at bounding box center [58, 439] width 54 height 14
click at [21, 435] on input "Premise Type" at bounding box center [21, 437] width 9 height 11
checkbox input "true"
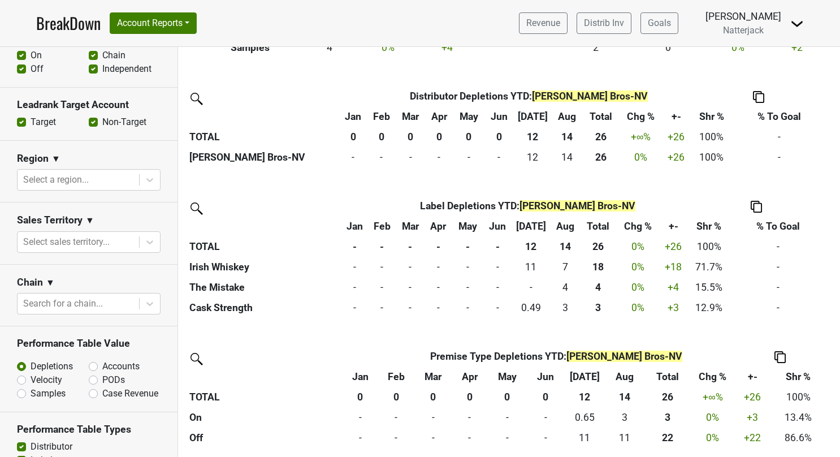
scroll to position [283, 0]
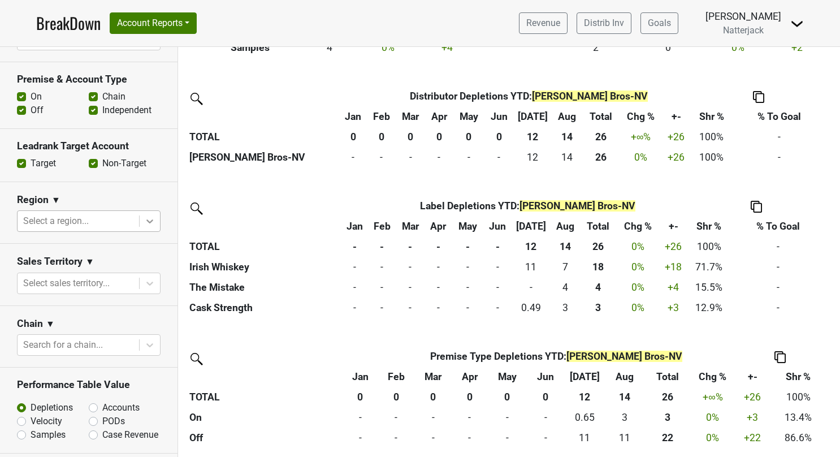
click at [146, 218] on icon at bounding box center [149, 220] width 11 height 11
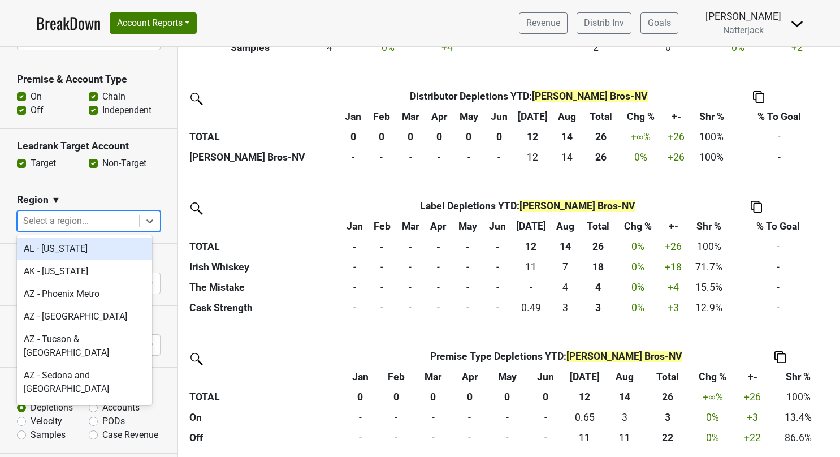
click at [223, 14] on nav "BreakDown Account Reports SuperRanker Map Award Progress Chain Compliance CRM N…" at bounding box center [419, 23] width 785 height 46
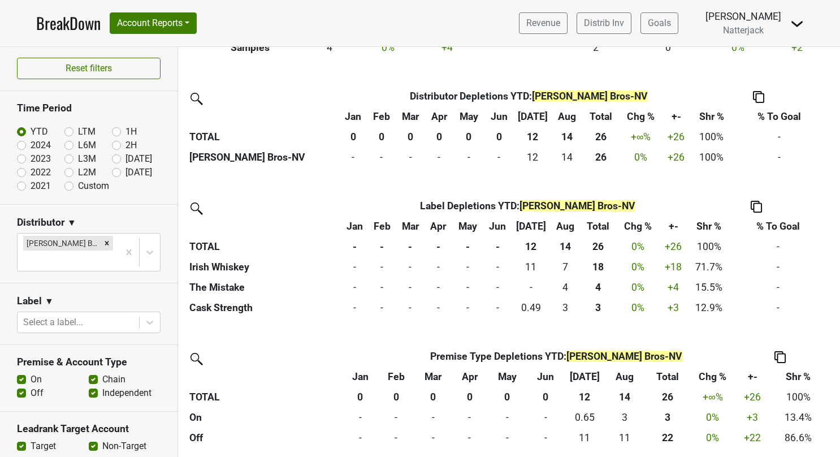
scroll to position [0, 0]
click at [55, 18] on link "BreakDown" at bounding box center [68, 23] width 64 height 24
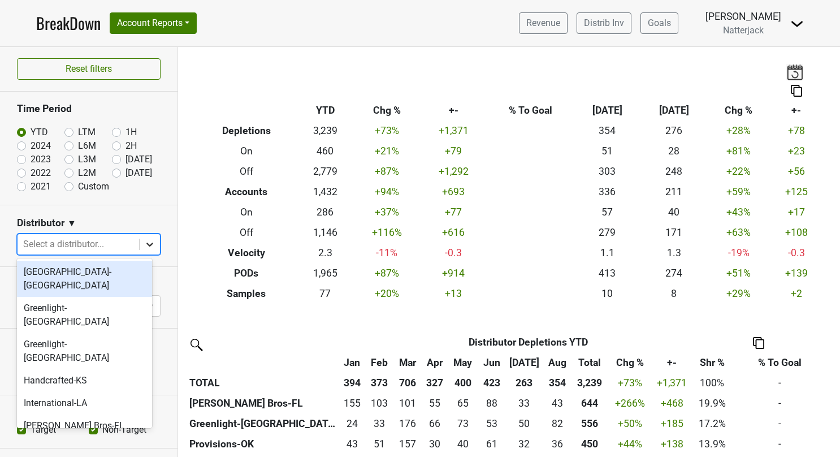
click at [144, 243] on icon at bounding box center [149, 243] width 11 height 11
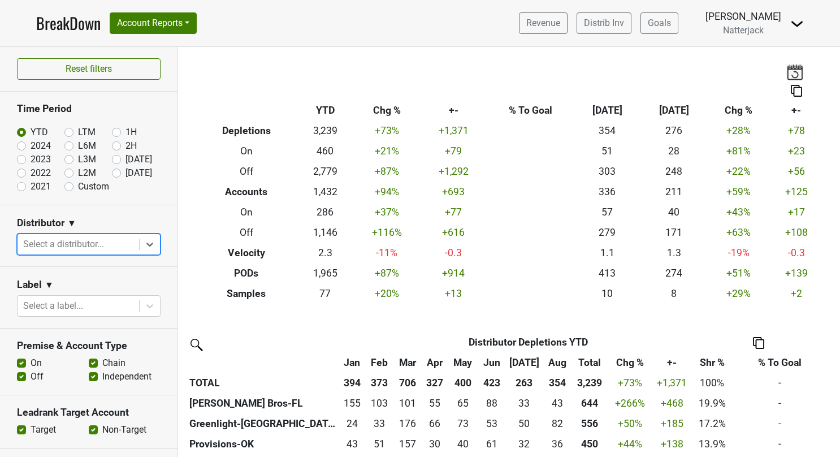
click at [76, 20] on link "BreakDown" at bounding box center [68, 23] width 64 height 24
click at [144, 247] on icon at bounding box center [149, 243] width 11 height 11
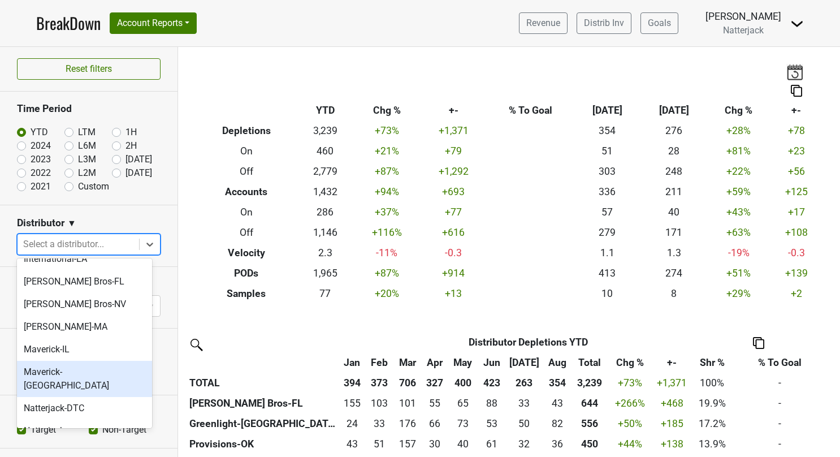
scroll to position [170, 0]
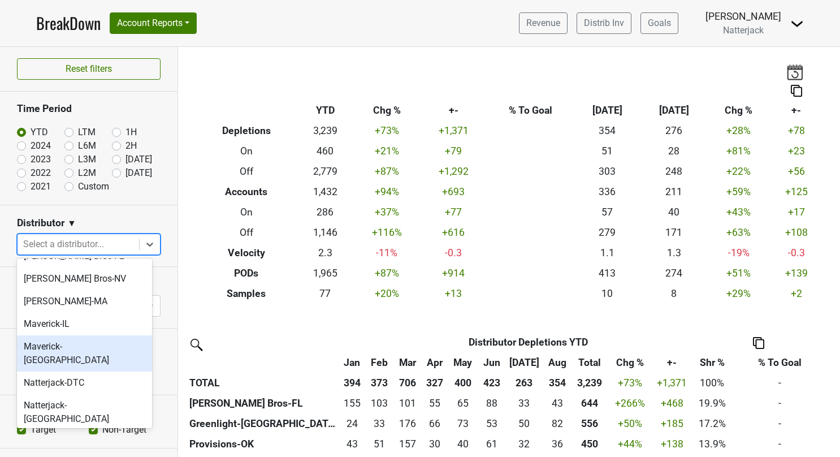
click at [97, 335] on div "Maverick-[GEOGRAPHIC_DATA]" at bounding box center [84, 353] width 135 height 36
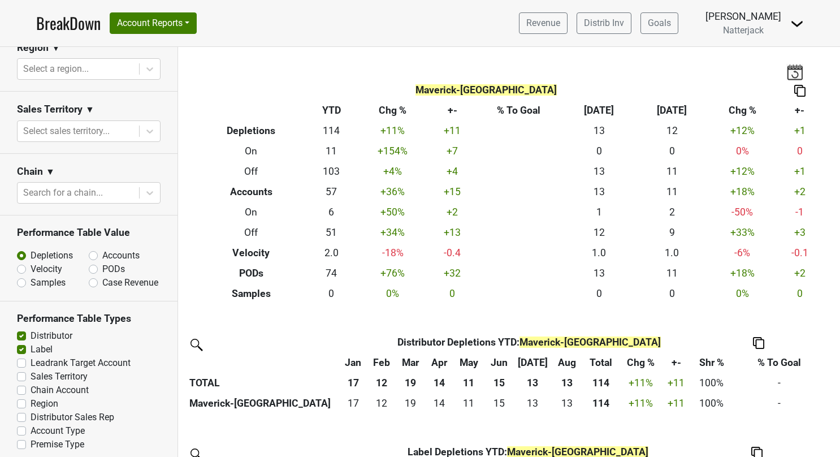
scroll to position [436, 0]
click at [31, 437] on label "Premise Type" at bounding box center [58, 444] width 54 height 14
click at [23, 437] on input "Premise Type" at bounding box center [21, 442] width 9 height 11
checkbox input "true"
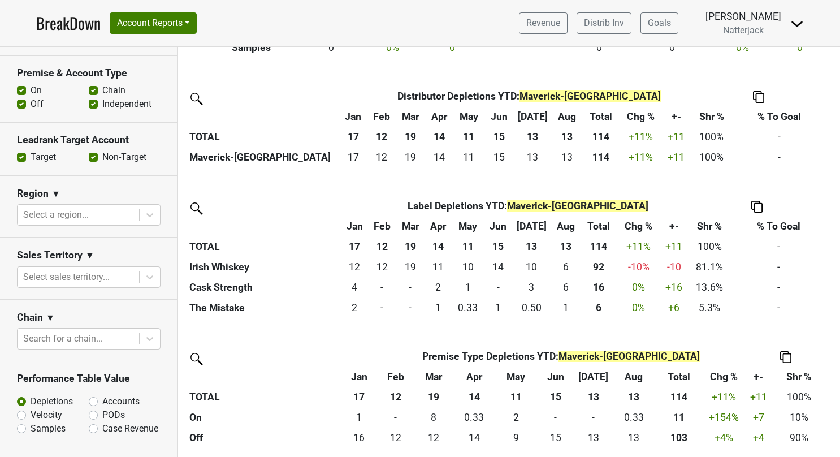
scroll to position [266, 0]
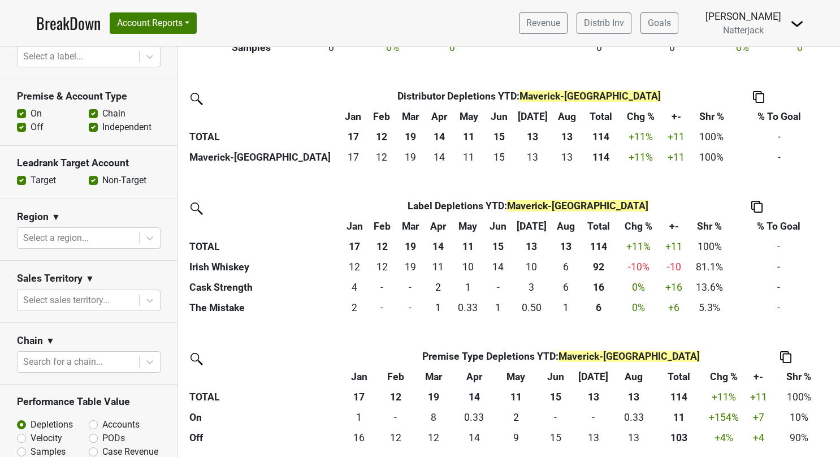
click at [51, 19] on link "BreakDown" at bounding box center [68, 23] width 64 height 24
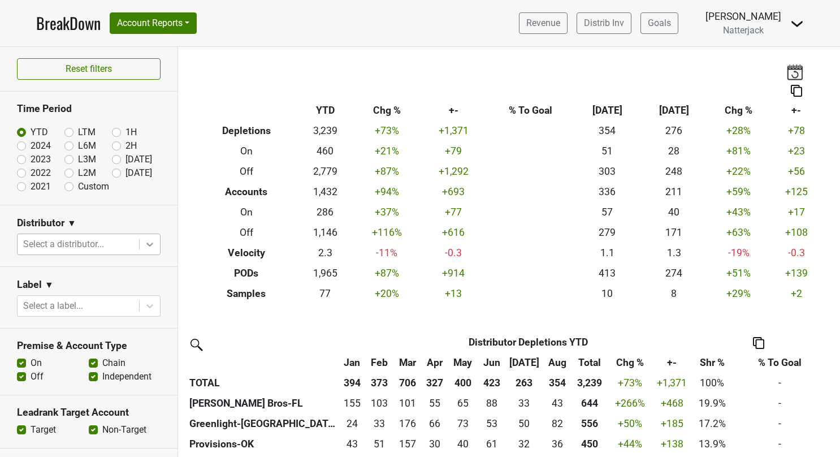
click at [146, 242] on icon at bounding box center [149, 244] width 7 height 4
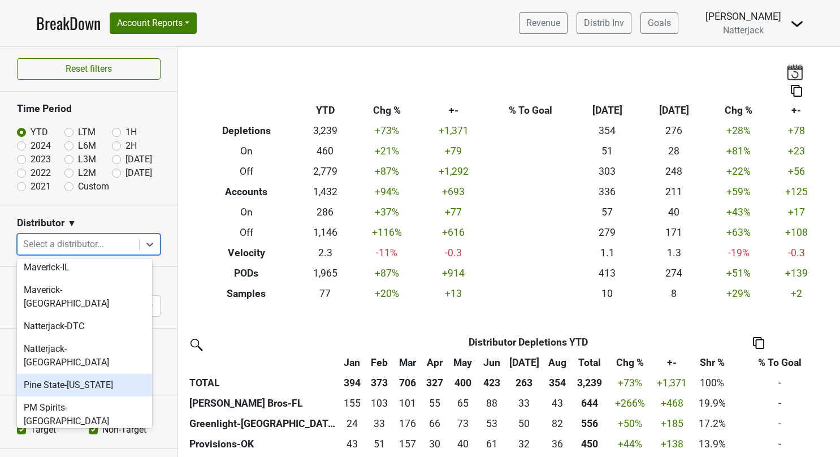
scroll to position [242, 0]
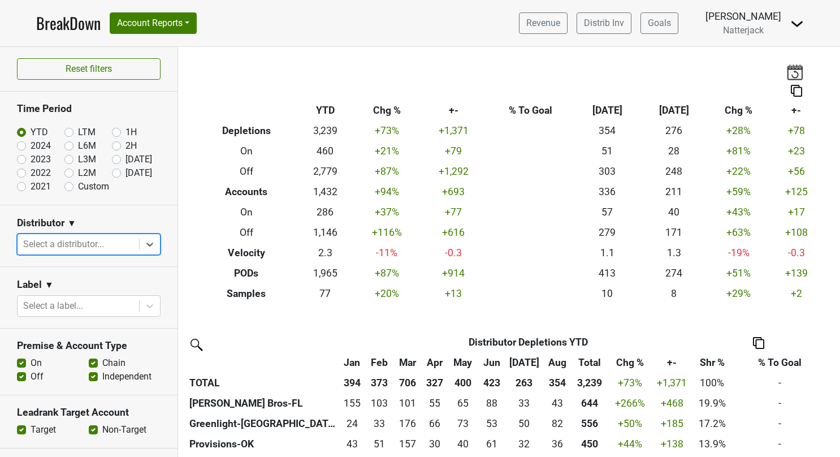
click at [79, 21] on link "BreakDown" at bounding box center [68, 23] width 64 height 24
click at [31, 145] on label "2024" at bounding box center [41, 146] width 20 height 14
click at [20, 145] on input "2024" at bounding box center [39, 144] width 45 height 11
radio input "true"
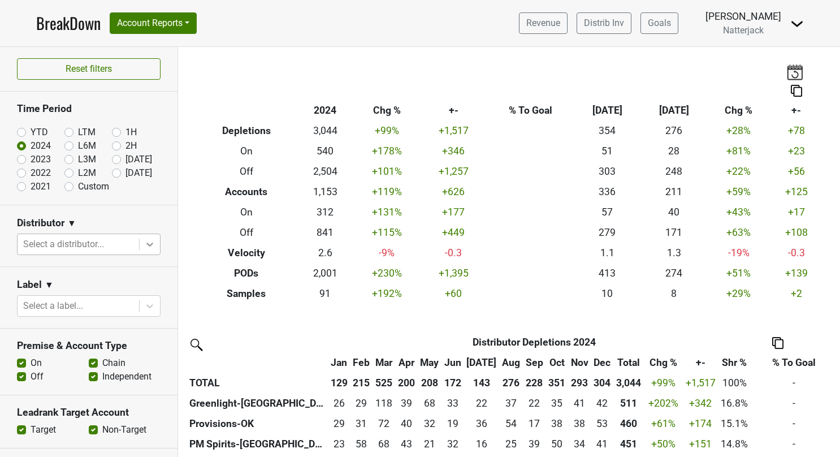
click at [144, 244] on icon at bounding box center [149, 243] width 11 height 11
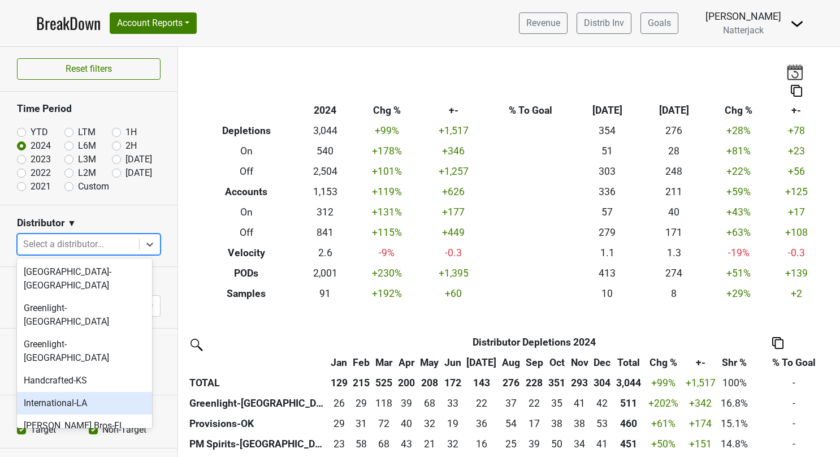
click at [102, 392] on div "International-LA" at bounding box center [84, 403] width 135 height 23
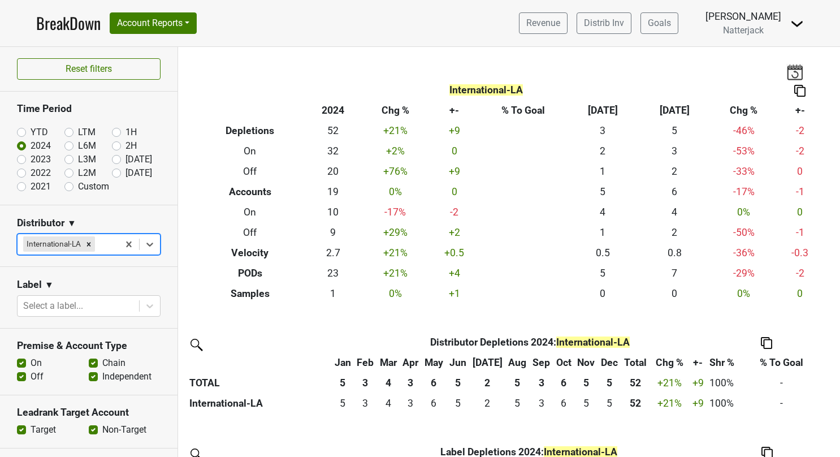
drag, startPoint x: 22, startPoint y: 132, endPoint x: 16, endPoint y: 136, distance: 7.4
click at [31, 132] on label "YTD" at bounding box center [40, 132] width 18 height 14
click at [22, 132] on input "YTD" at bounding box center [39, 130] width 45 height 11
radio input "true"
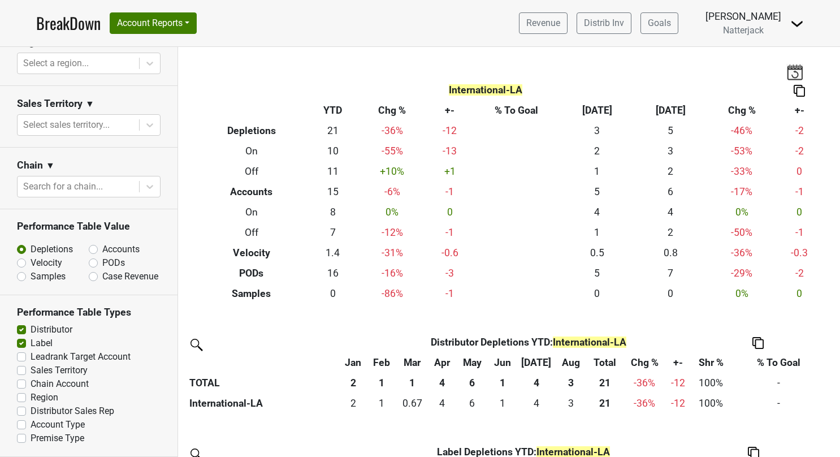
scroll to position [436, 0]
click at [31, 439] on label "Premise Type" at bounding box center [58, 438] width 54 height 14
click at [23, 439] on input "Premise Type" at bounding box center [21, 436] width 9 height 11
checkbox input "true"
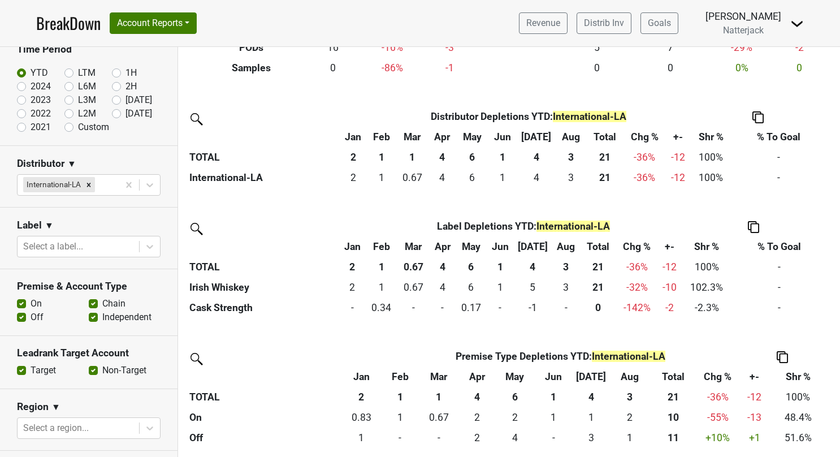
scroll to position [0, 0]
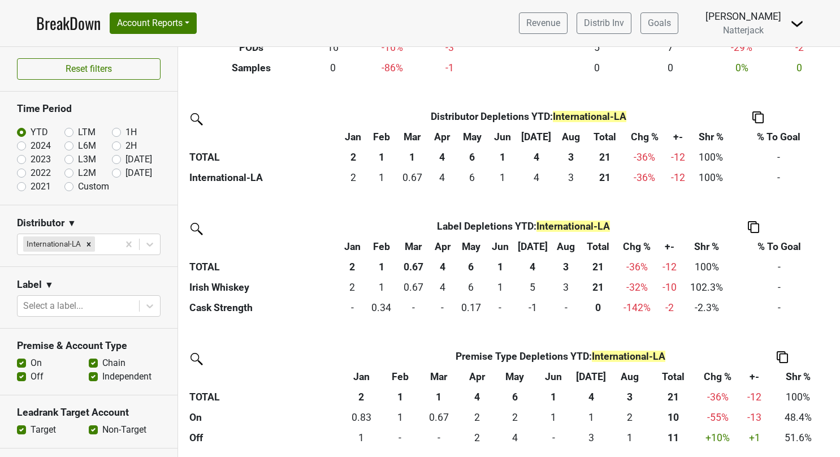
click at [79, 22] on link "BreakDown" at bounding box center [68, 23] width 64 height 24
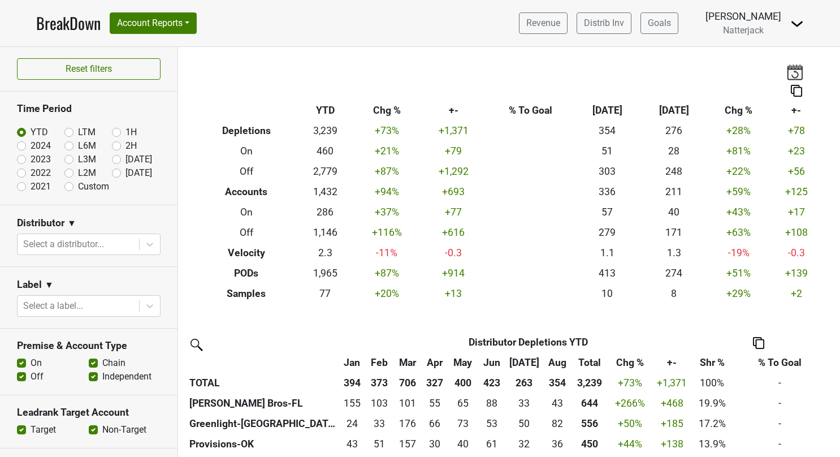
click at [31, 143] on label "2024" at bounding box center [41, 146] width 20 height 14
click at [21, 143] on input "2024" at bounding box center [39, 144] width 45 height 11
radio input "true"
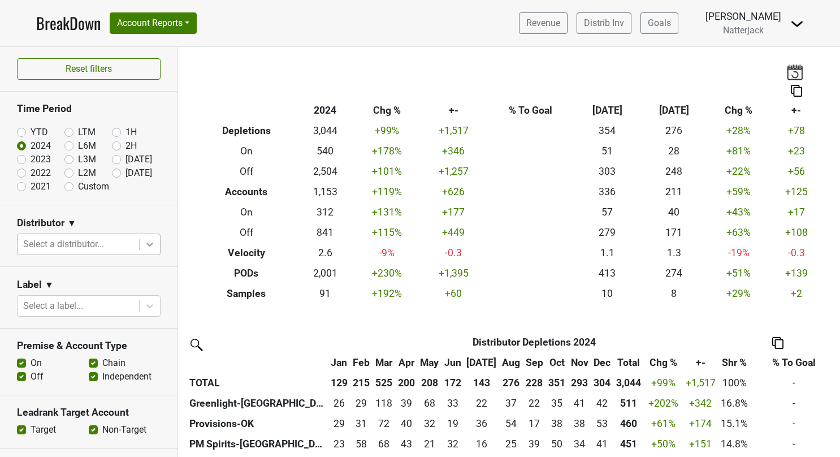
click at [150, 245] on div at bounding box center [150, 244] width 20 height 20
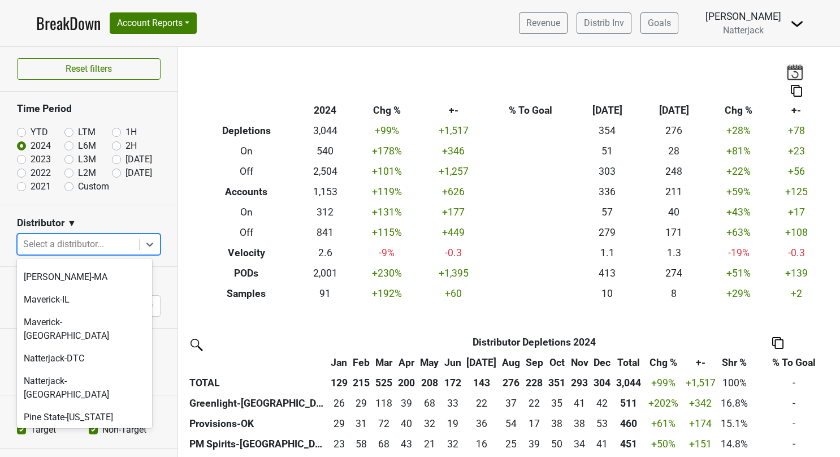
scroll to position [242, 0]
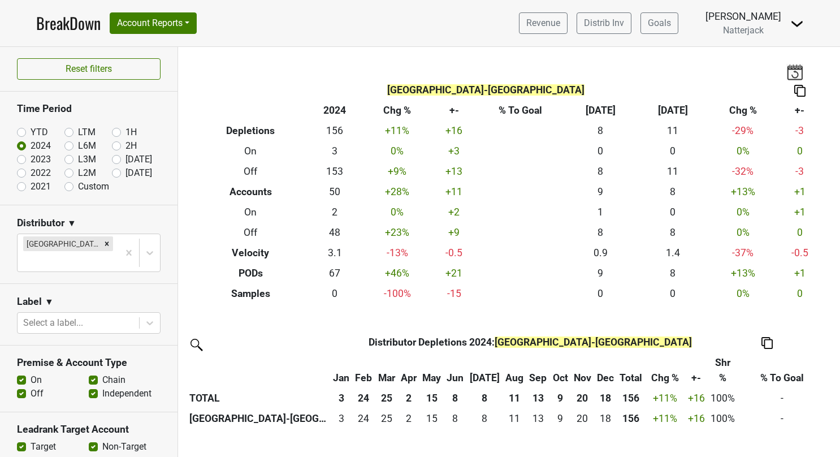
click at [31, 130] on label "YTD" at bounding box center [40, 132] width 18 height 14
click at [21, 130] on input "YTD" at bounding box center [39, 130] width 45 height 11
radio input "true"
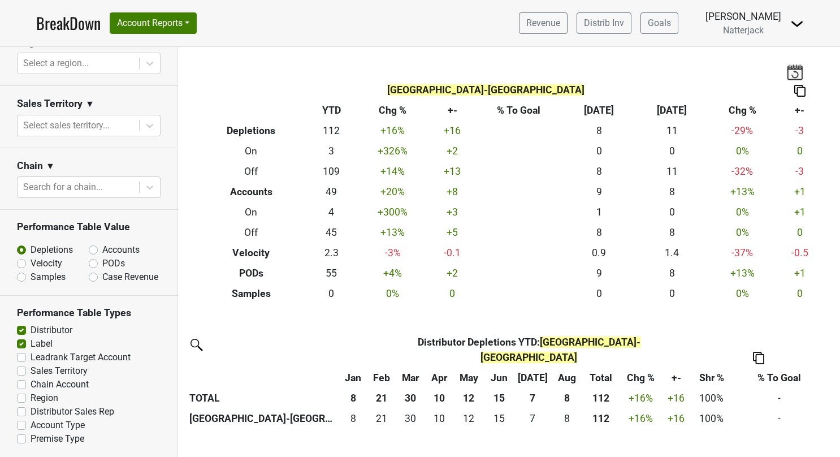
scroll to position [453, 0]
click at [31, 439] on label "Premise Type" at bounding box center [58, 439] width 54 height 14
click at [25, 439] on input "Premise Type" at bounding box center [21, 437] width 9 height 11
checkbox input "true"
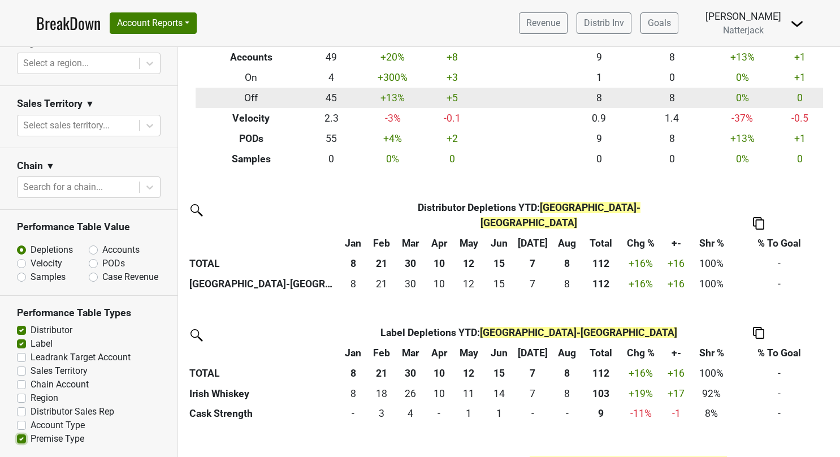
scroll to position [0, 0]
